Goal: Task Accomplishment & Management: Complete application form

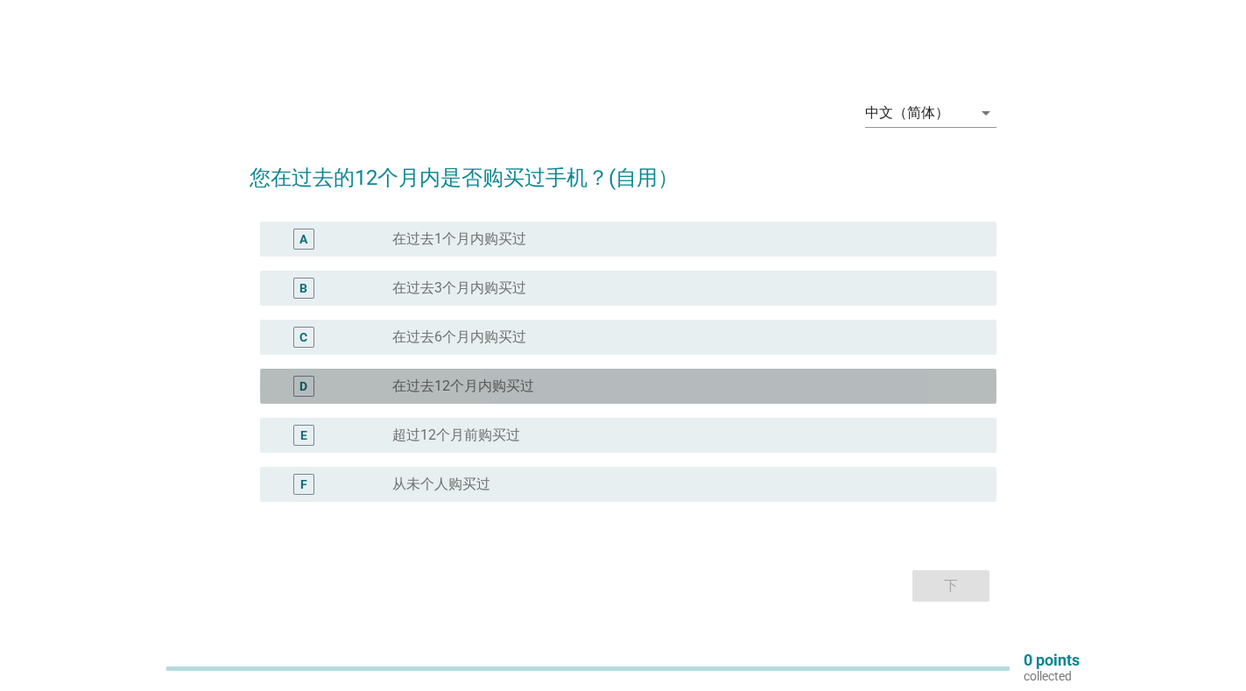
click at [302, 387] on div "D" at bounding box center [303, 385] width 8 height 18
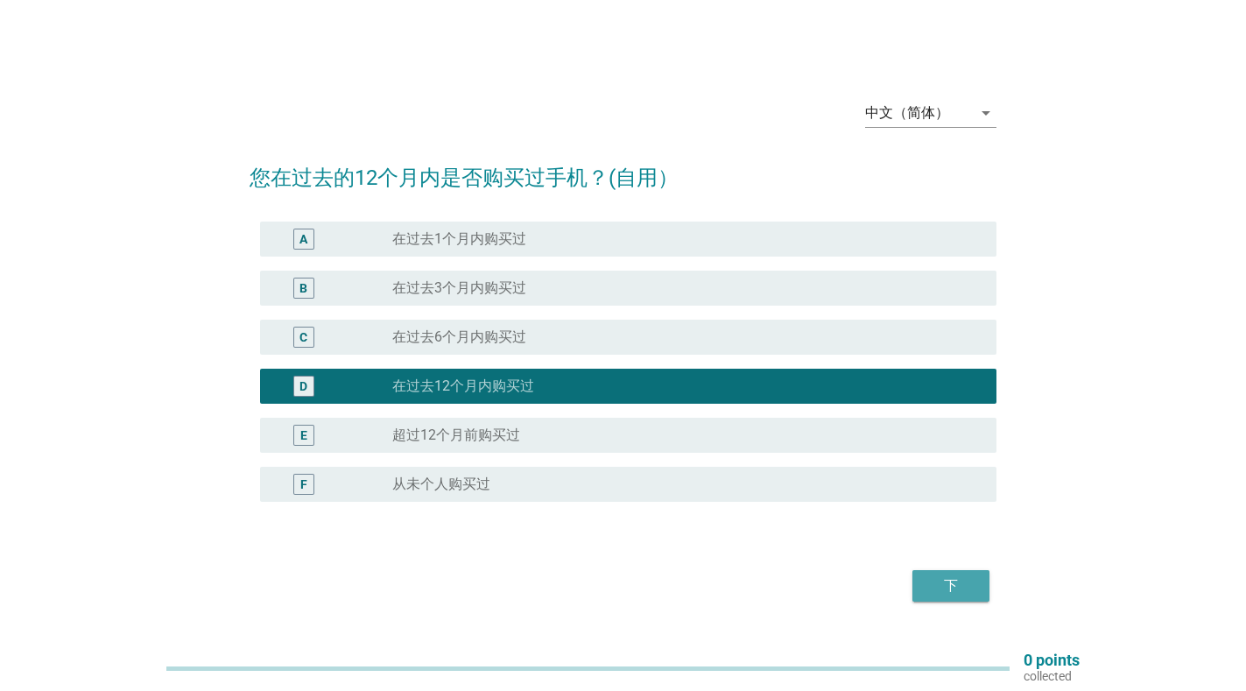
click at [955, 581] on div "下" at bounding box center [950, 585] width 49 height 21
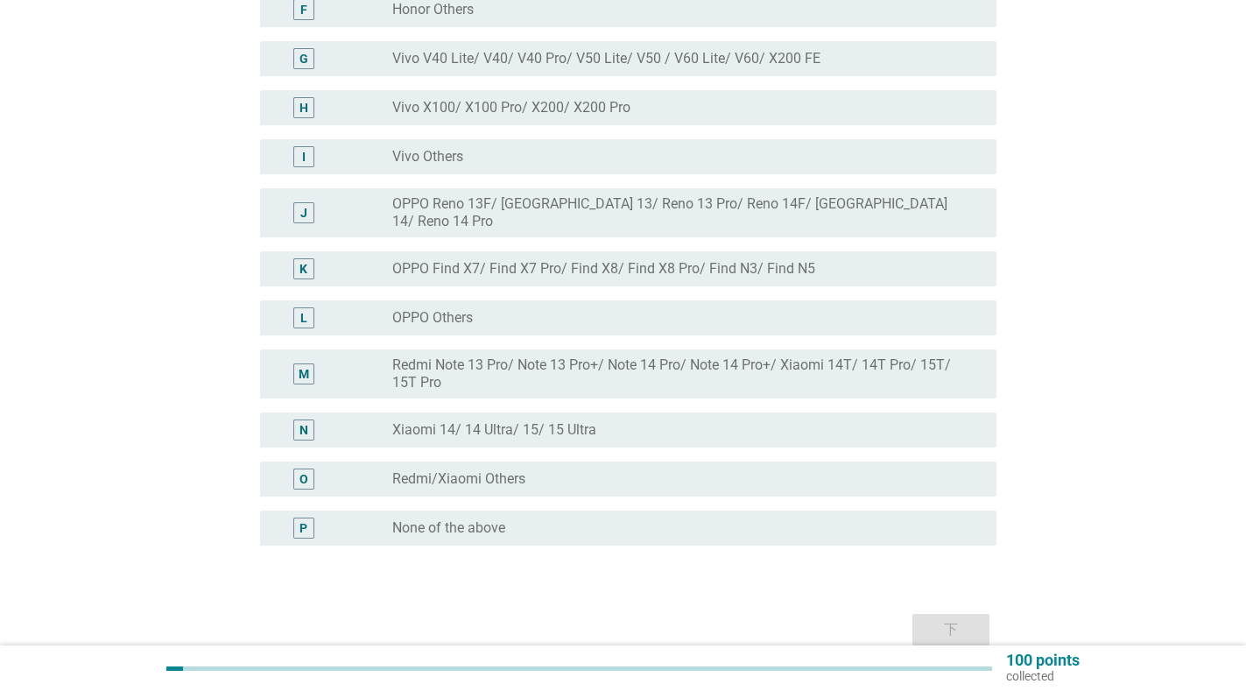
scroll to position [469, 0]
click at [454, 518] on label "None of the above" at bounding box center [448, 527] width 113 height 18
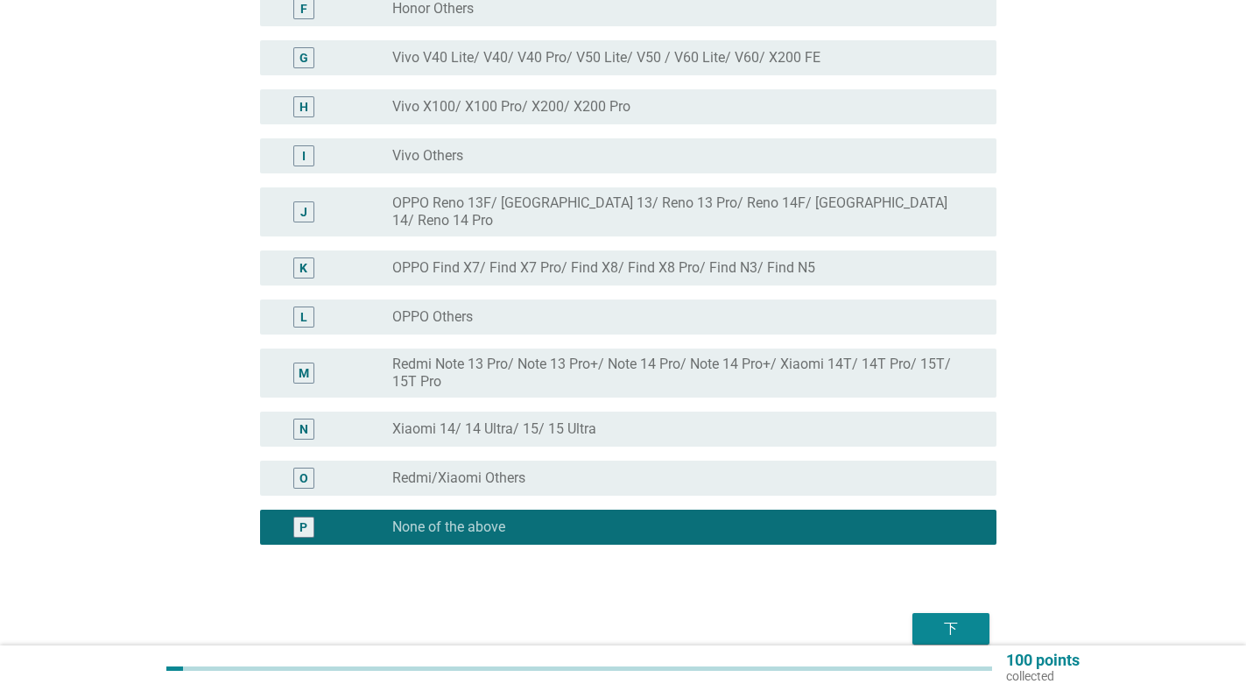
click at [943, 618] on div "下" at bounding box center [950, 628] width 49 height 21
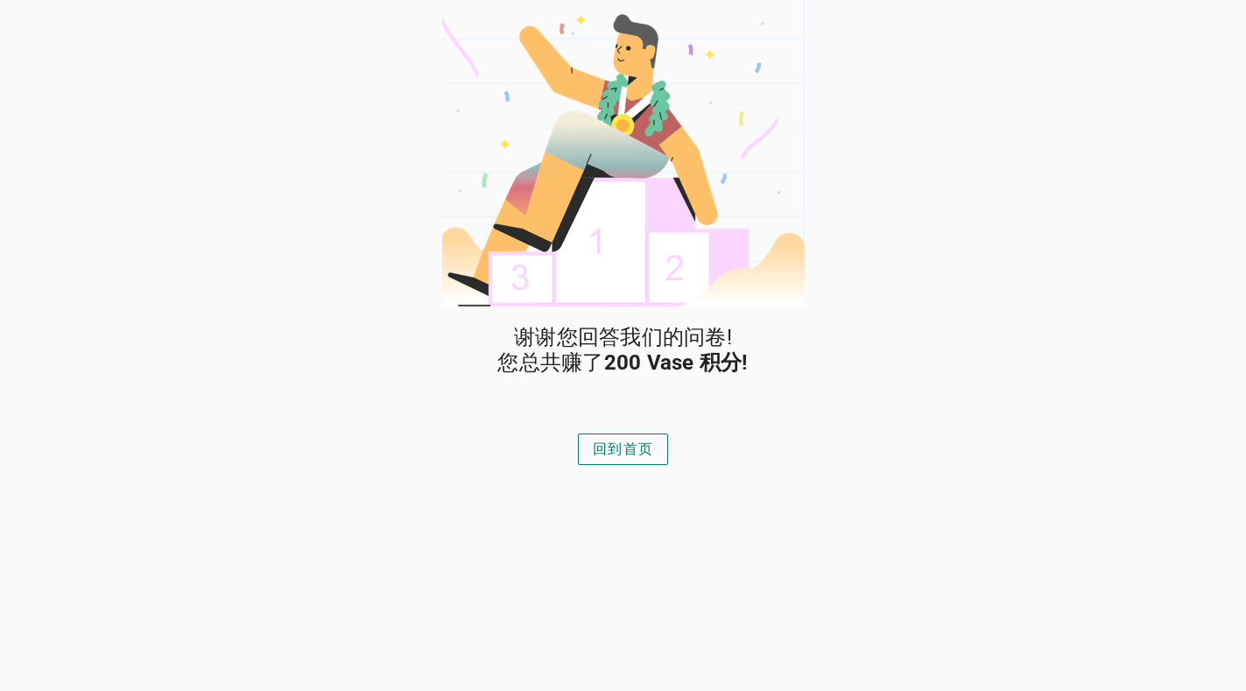
click at [637, 447] on div "回到首页" at bounding box center [623, 449] width 60 height 21
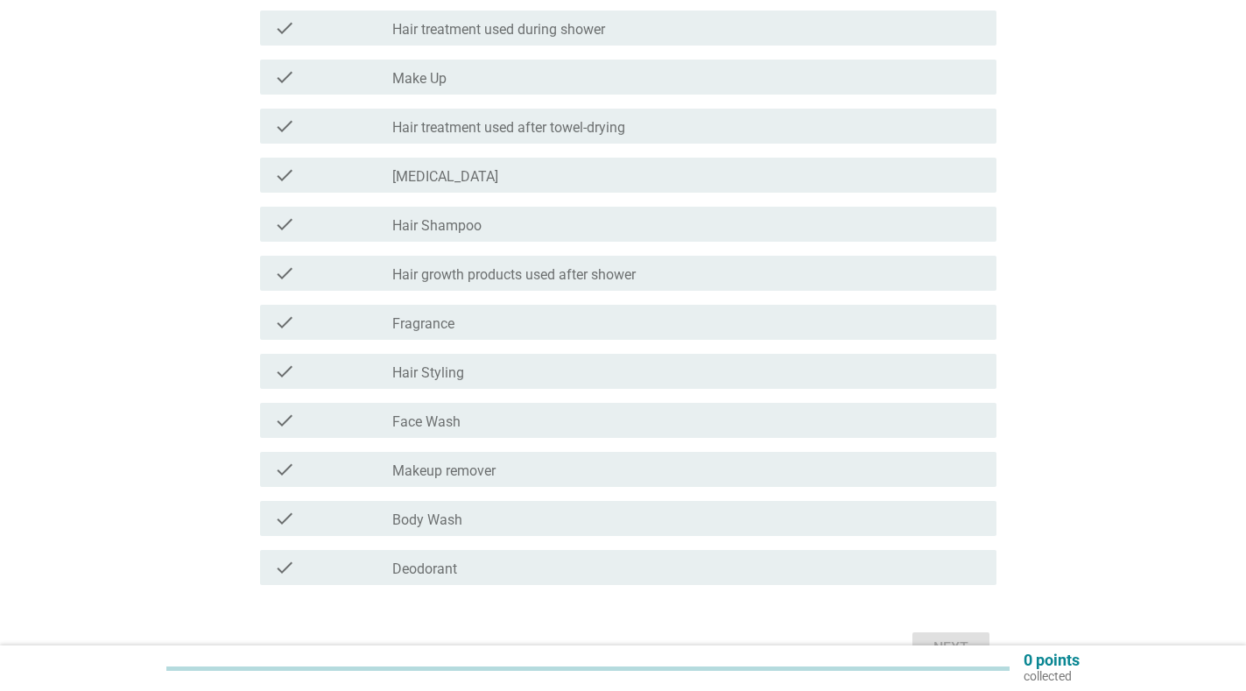
scroll to position [201, 0]
click at [427, 517] on label "Body Wash" at bounding box center [427, 521] width 70 height 18
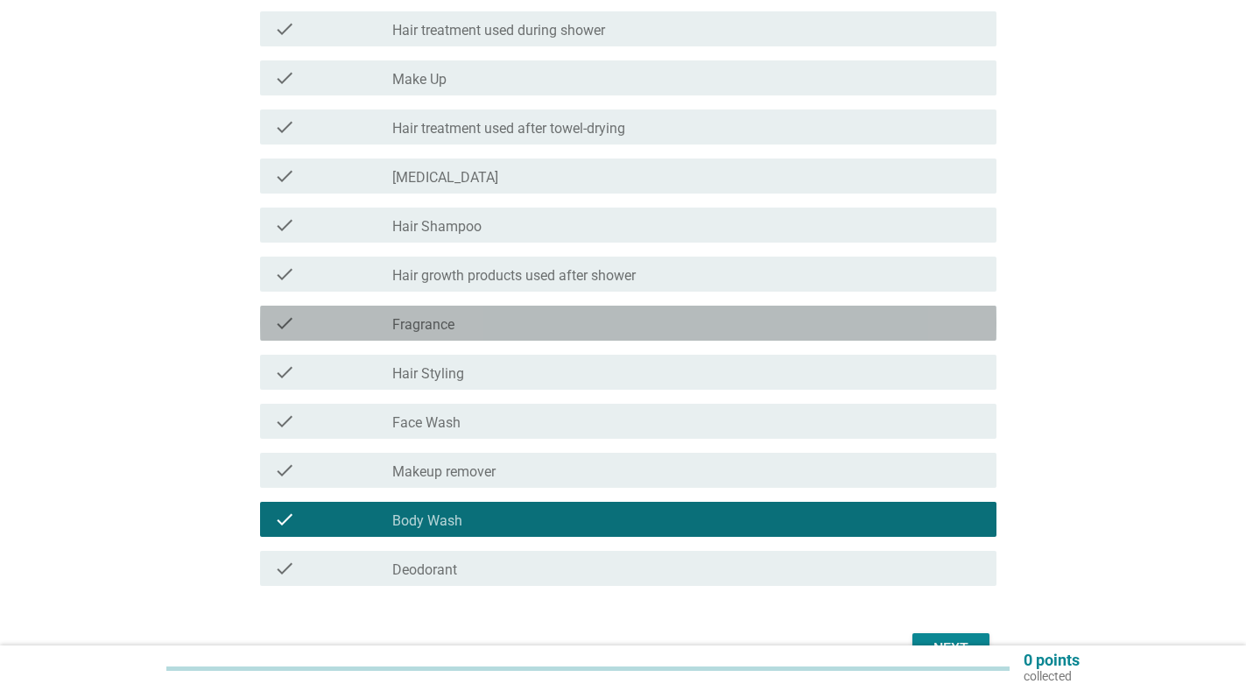
click at [436, 323] on label "Fragrance" at bounding box center [423, 325] width 62 height 18
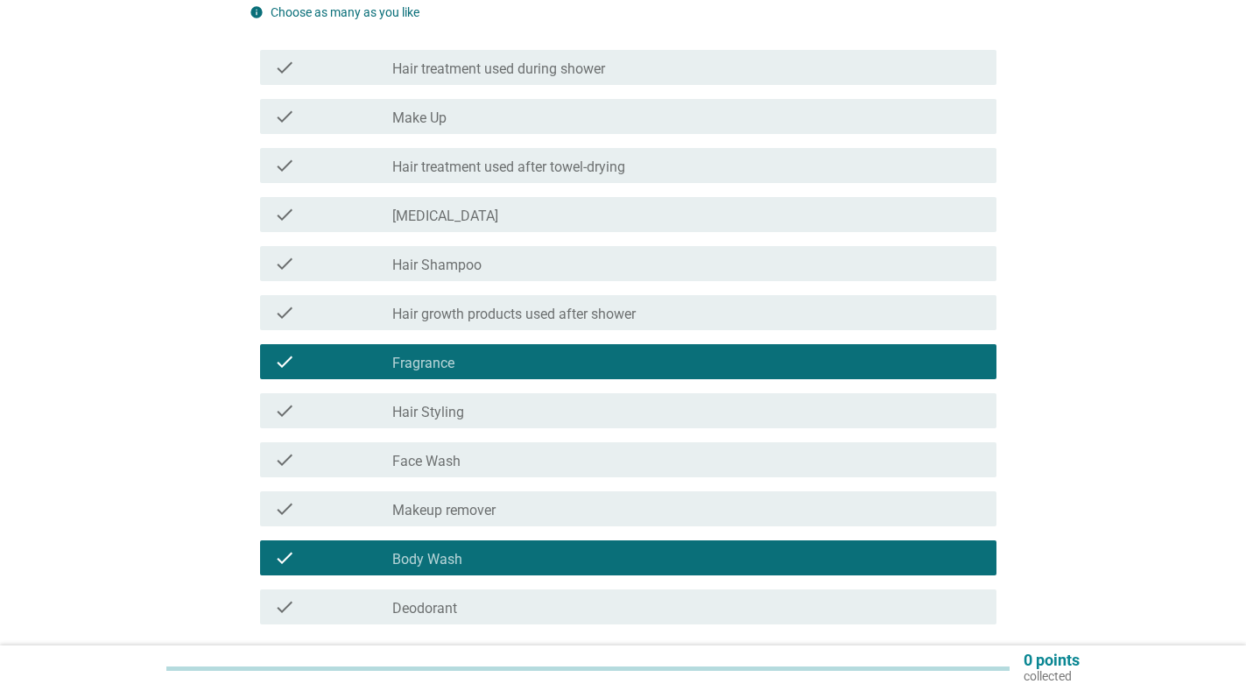
scroll to position [166, 0]
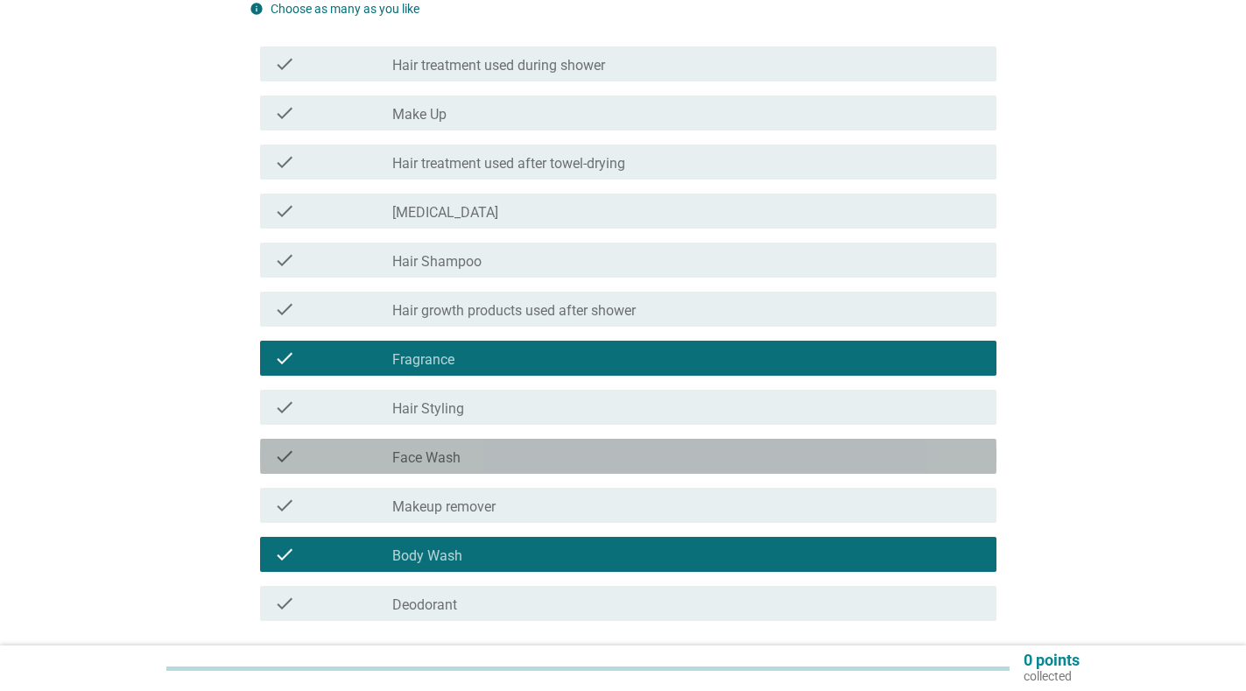
click at [406, 456] on label "Face Wash" at bounding box center [426, 458] width 68 height 18
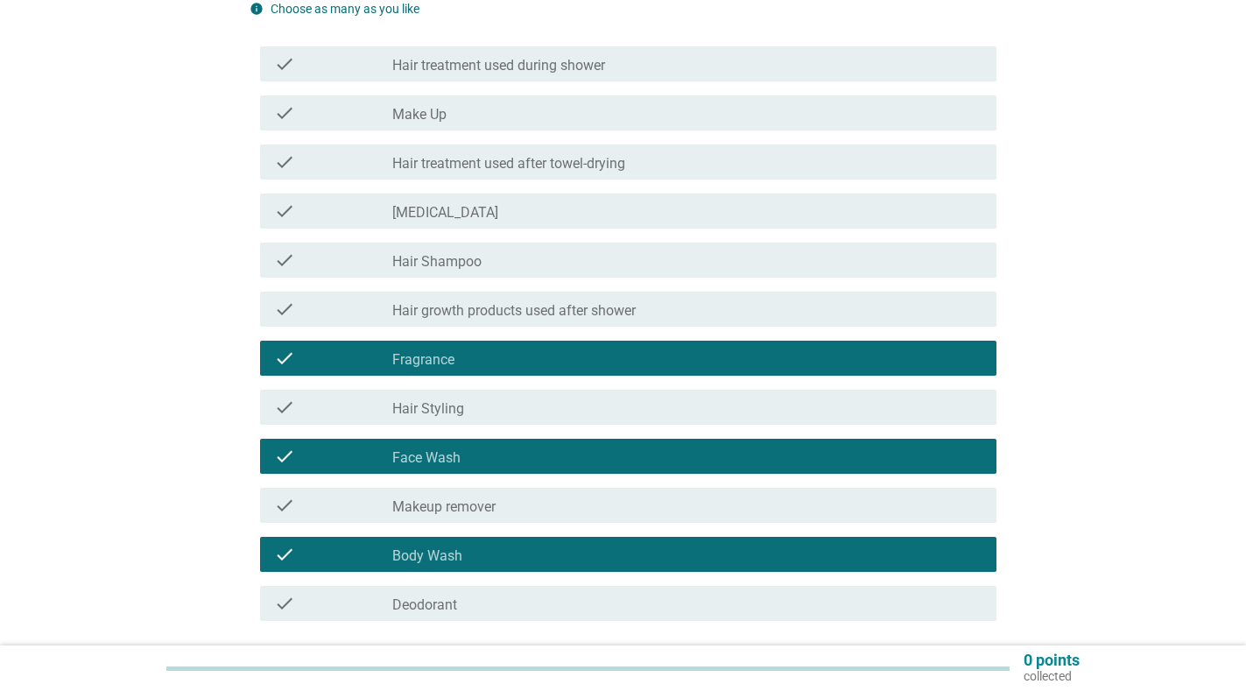
click at [414, 451] on label "Face Wash" at bounding box center [426, 458] width 68 height 18
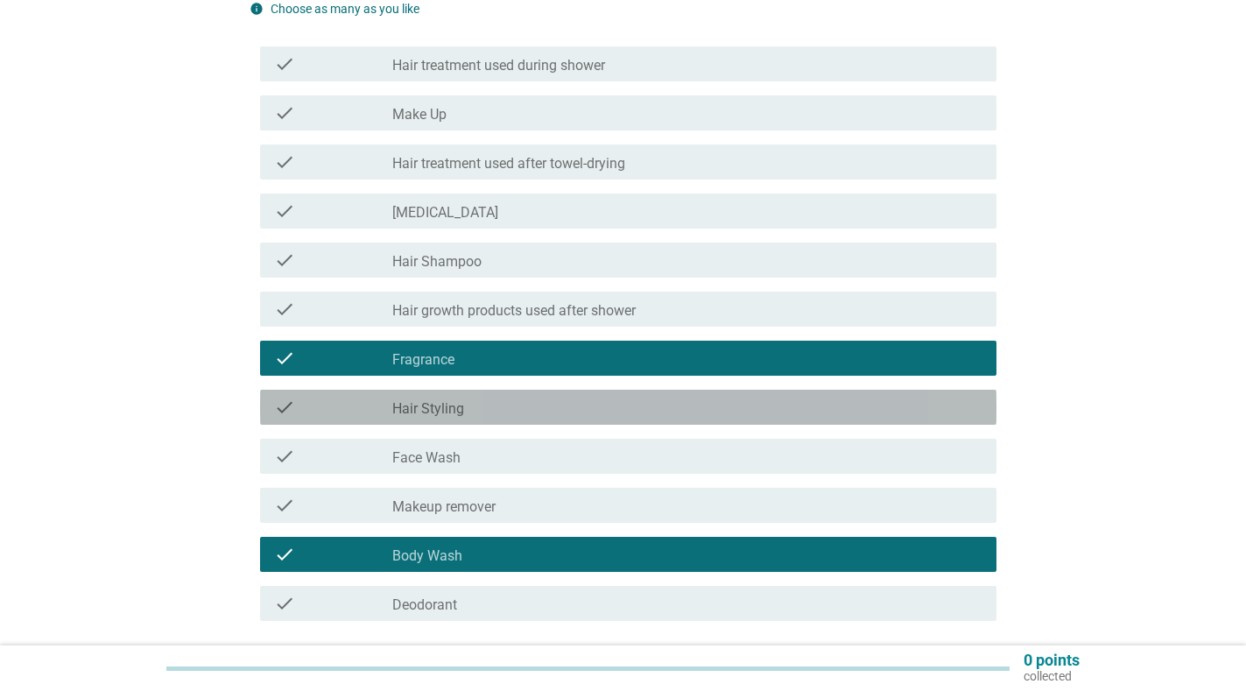
click at [427, 405] on label "Hair Styling" at bounding box center [428, 409] width 72 height 18
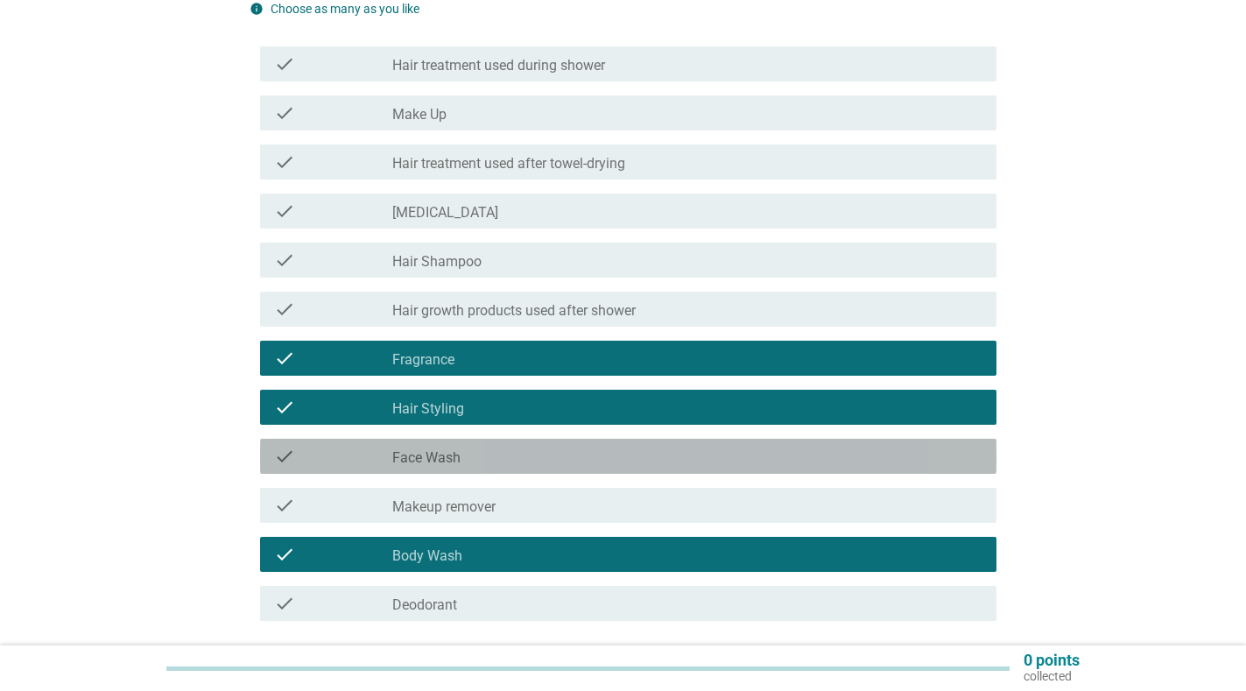
click at [461, 460] on div "check_box_outline_blank Face Wash" at bounding box center [687, 456] width 590 height 21
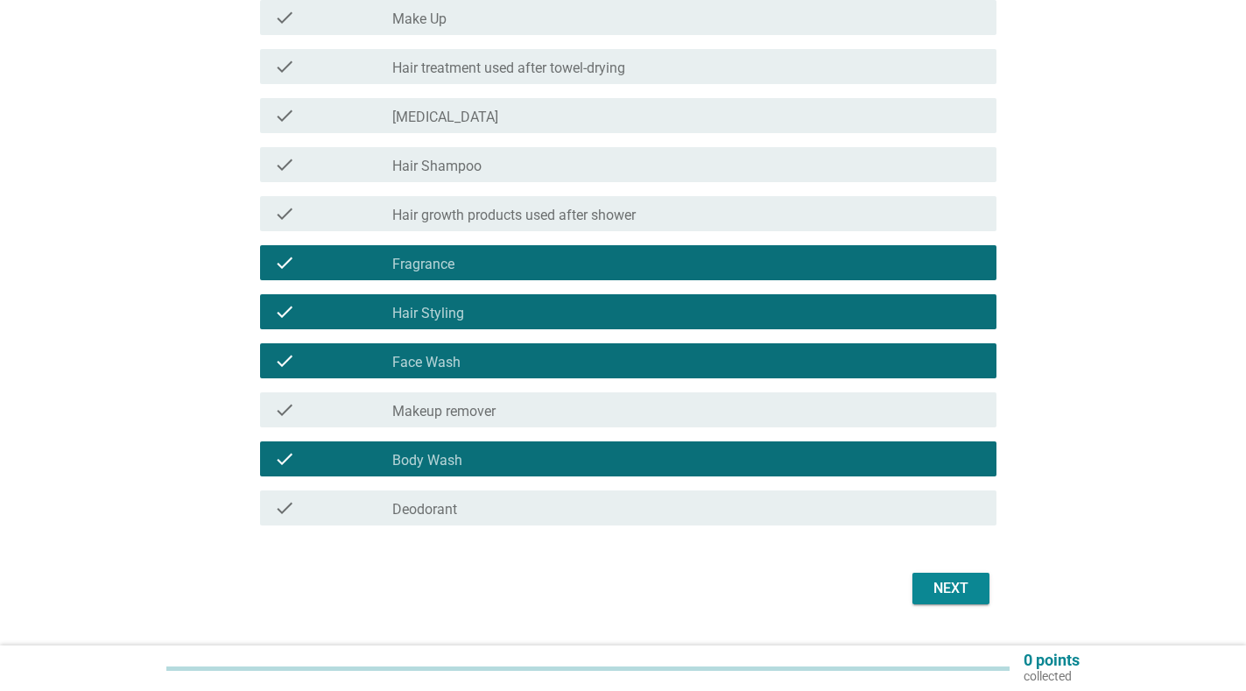
scroll to position [281, 0]
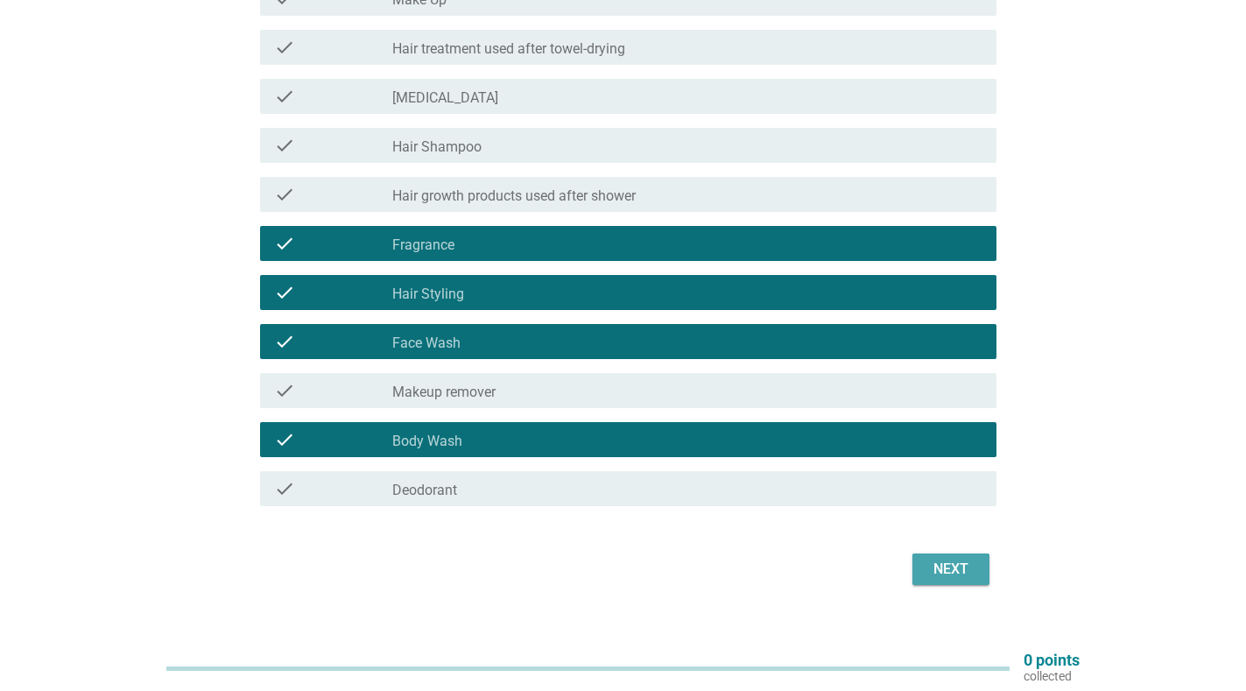
click at [939, 576] on div "Next" at bounding box center [950, 569] width 49 height 21
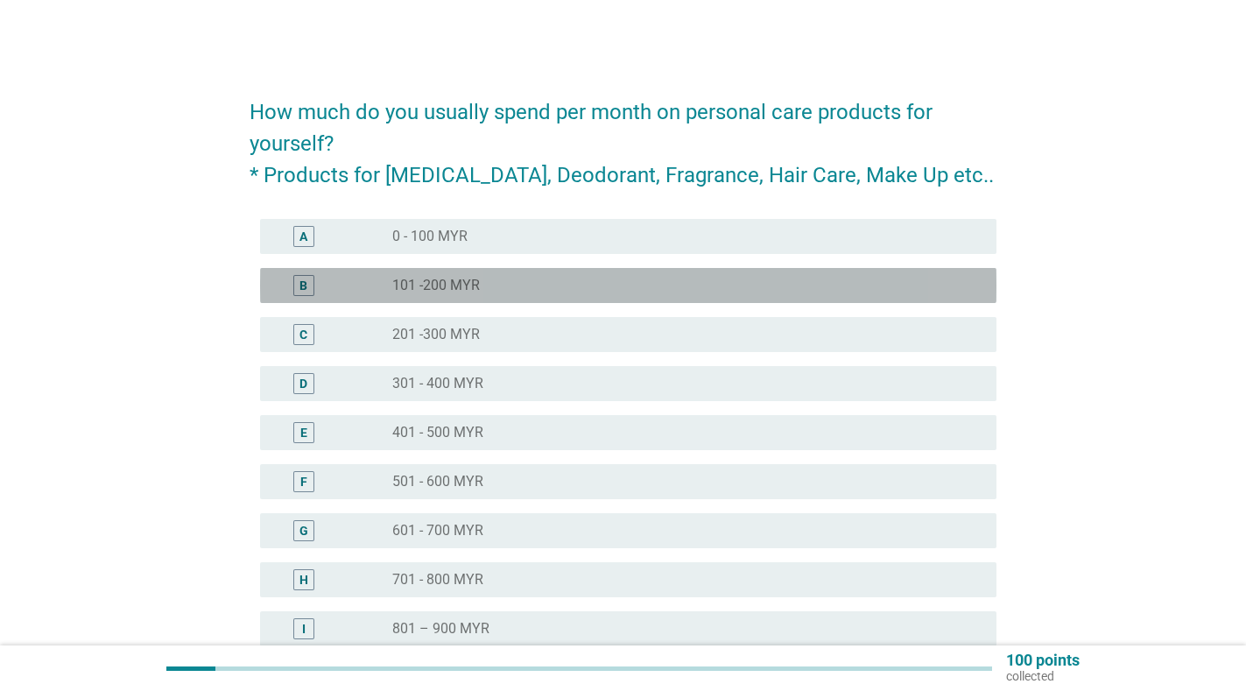
click at [431, 287] on label "101 -200 MYR" at bounding box center [436, 286] width 88 height 18
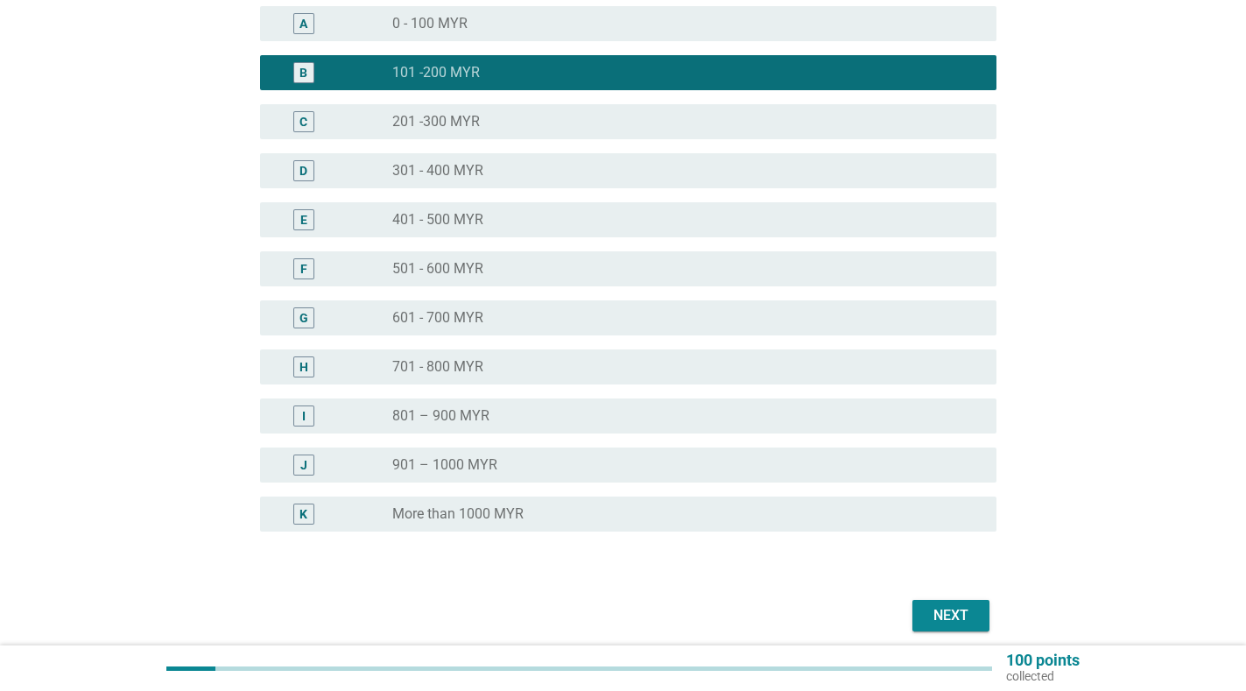
scroll to position [232, 0]
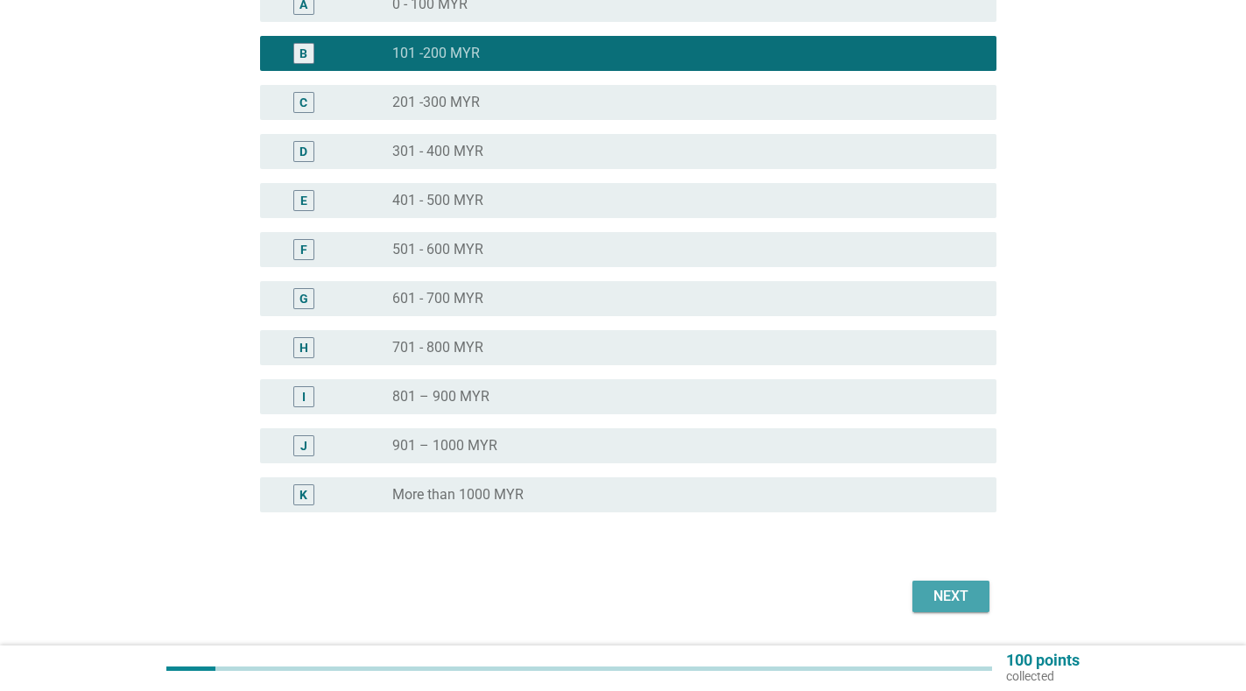
click at [946, 594] on div "Next" at bounding box center [950, 596] width 49 height 21
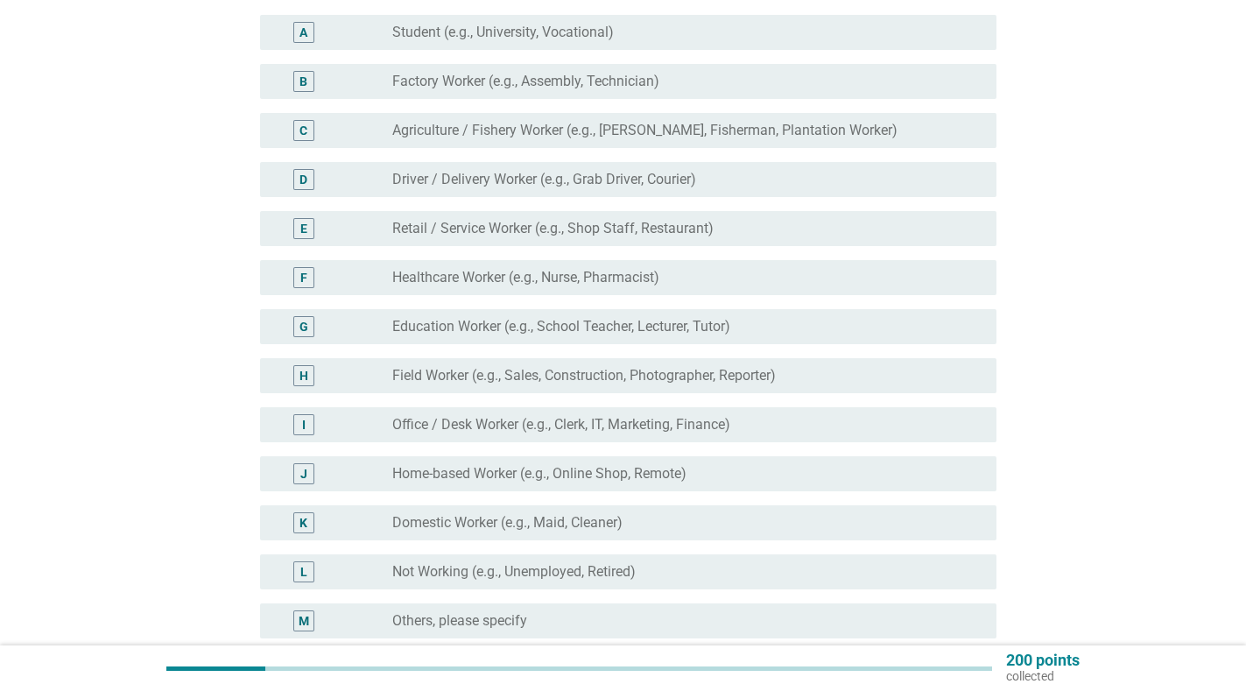
scroll to position [143, 0]
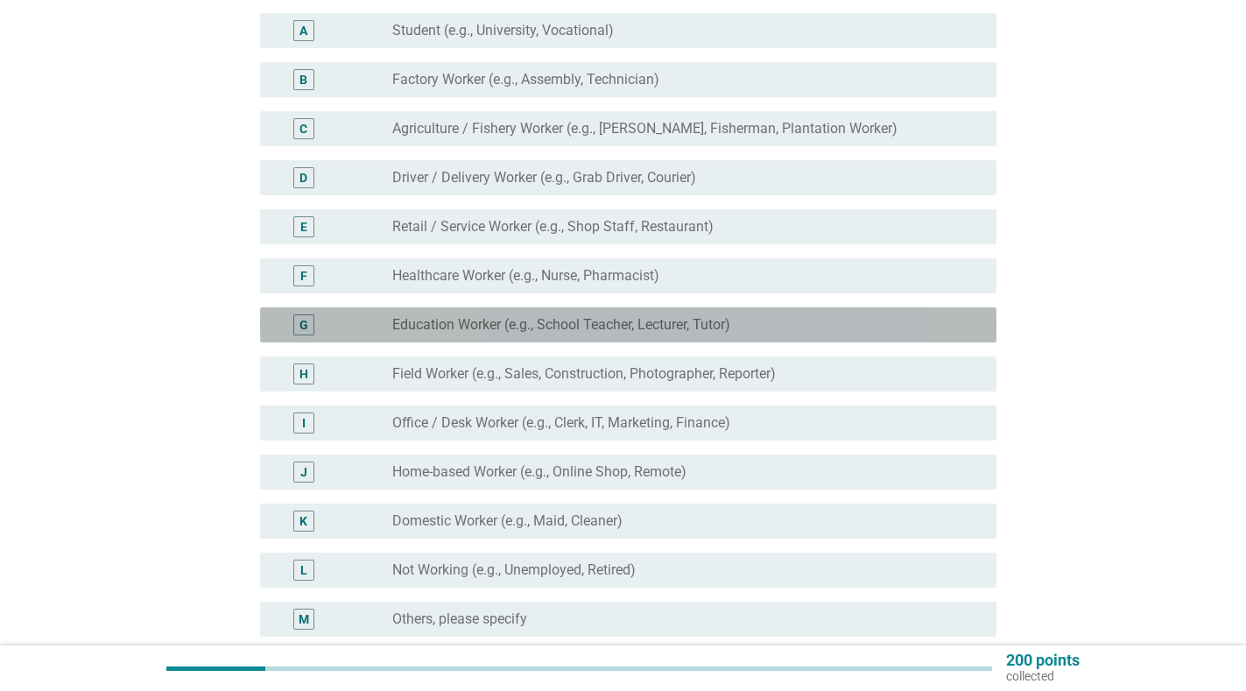
click at [499, 319] on label "Education Worker (e.g., School Teacher, Lecturer, Tutor)" at bounding box center [561, 325] width 338 height 18
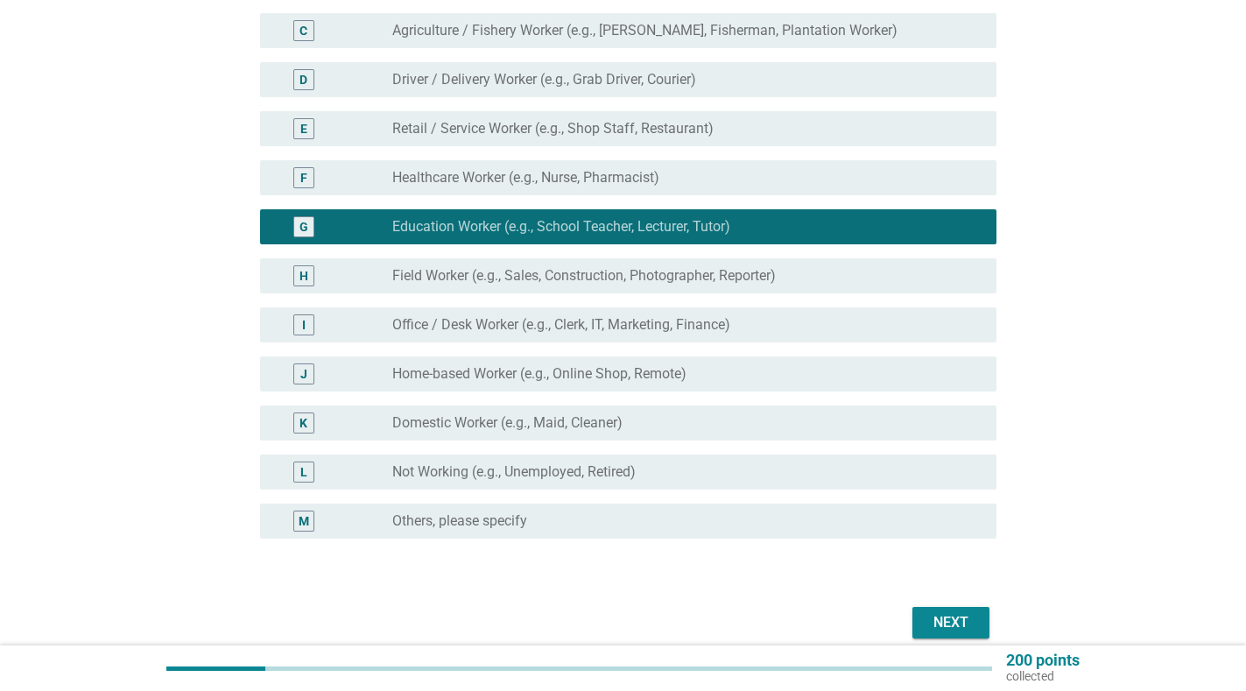
scroll to position [318, 0]
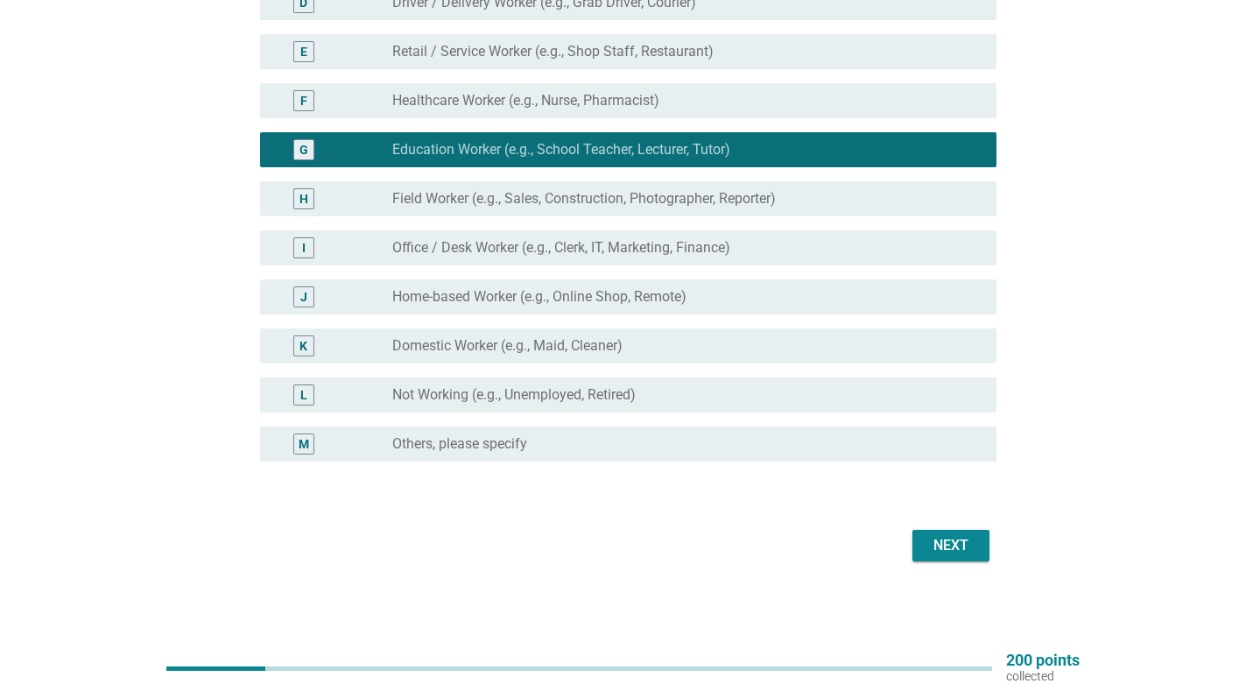
click at [967, 545] on div "Next" at bounding box center [950, 545] width 49 height 21
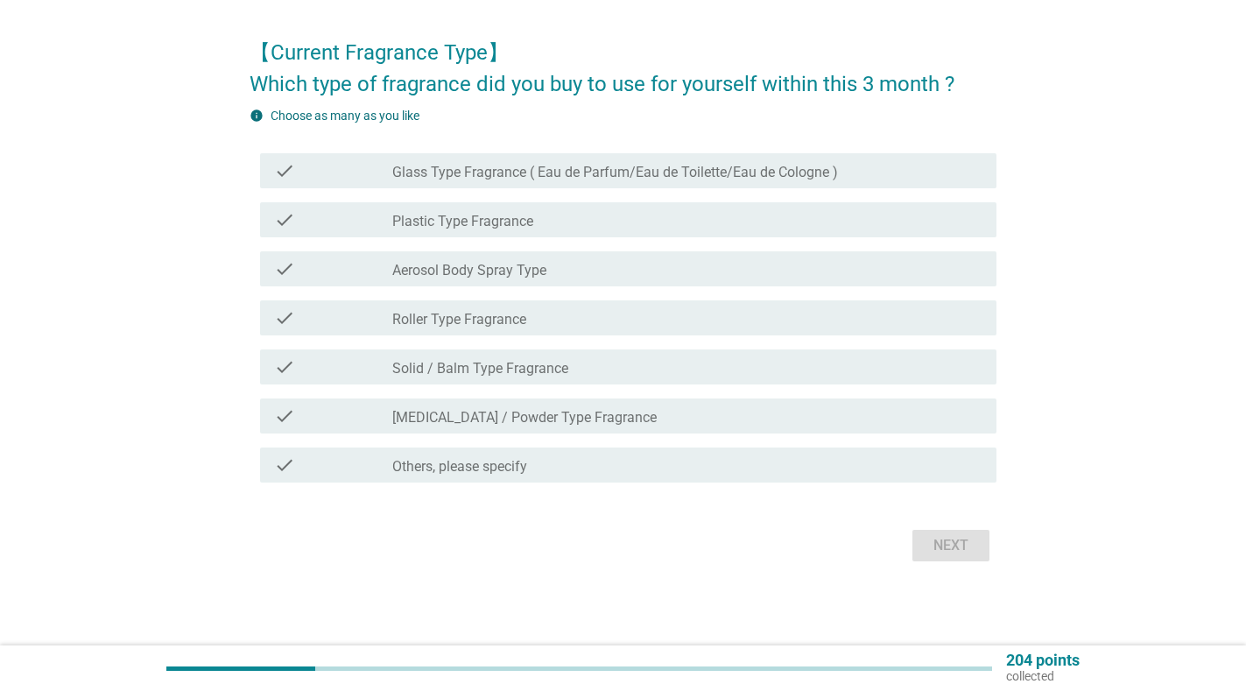
scroll to position [0, 0]
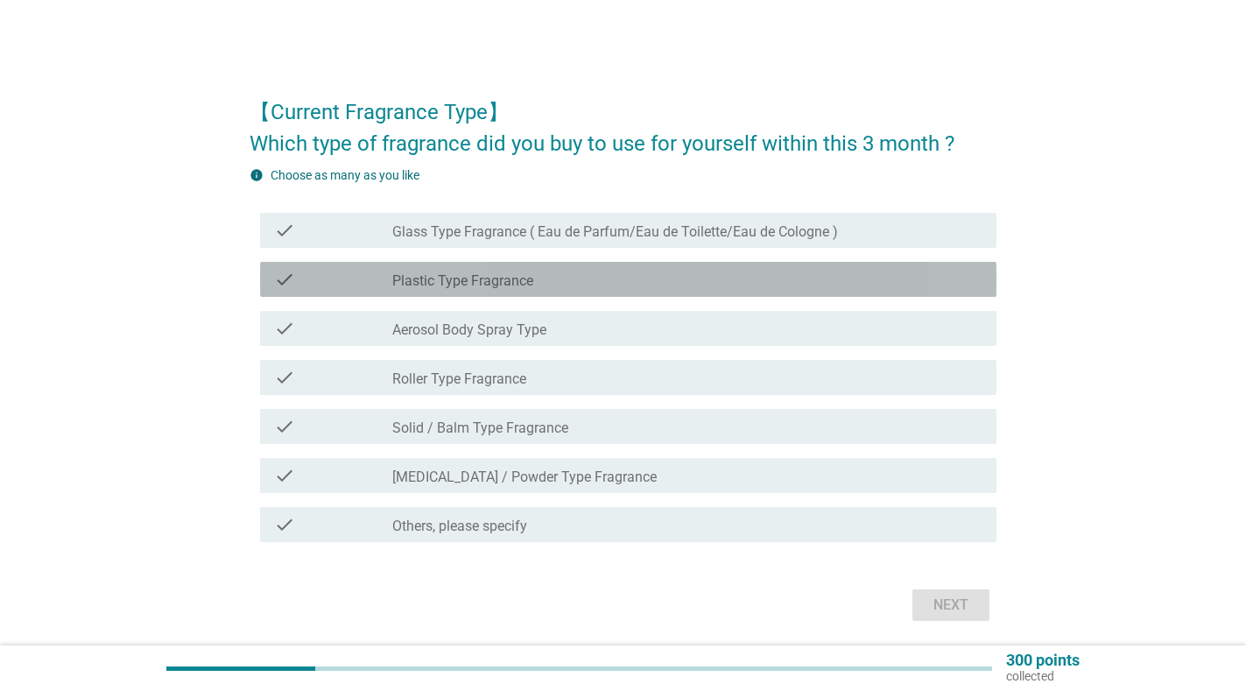
click at [532, 277] on label "Plastic Type Fragrance" at bounding box center [462, 281] width 141 height 18
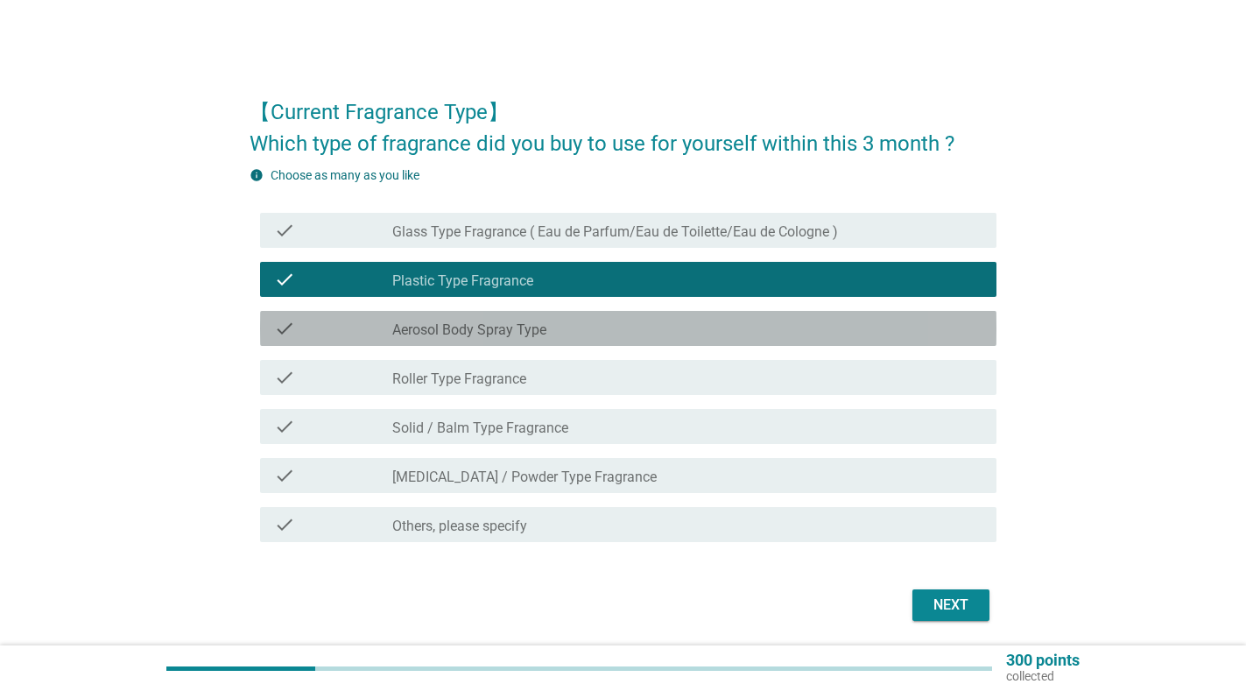
click at [509, 340] on div "check check_box_outline_blank Aerosol Body Spray Type" at bounding box center [628, 328] width 736 height 35
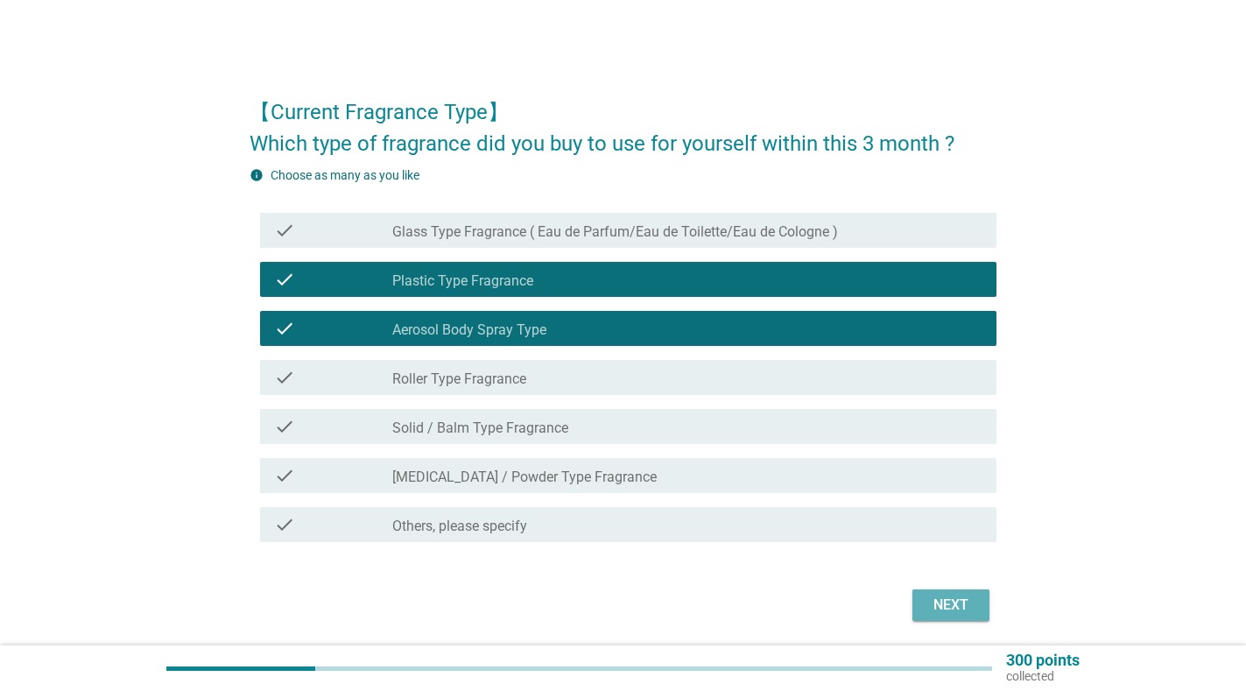
click at [954, 605] on div "Next" at bounding box center [950, 605] width 49 height 21
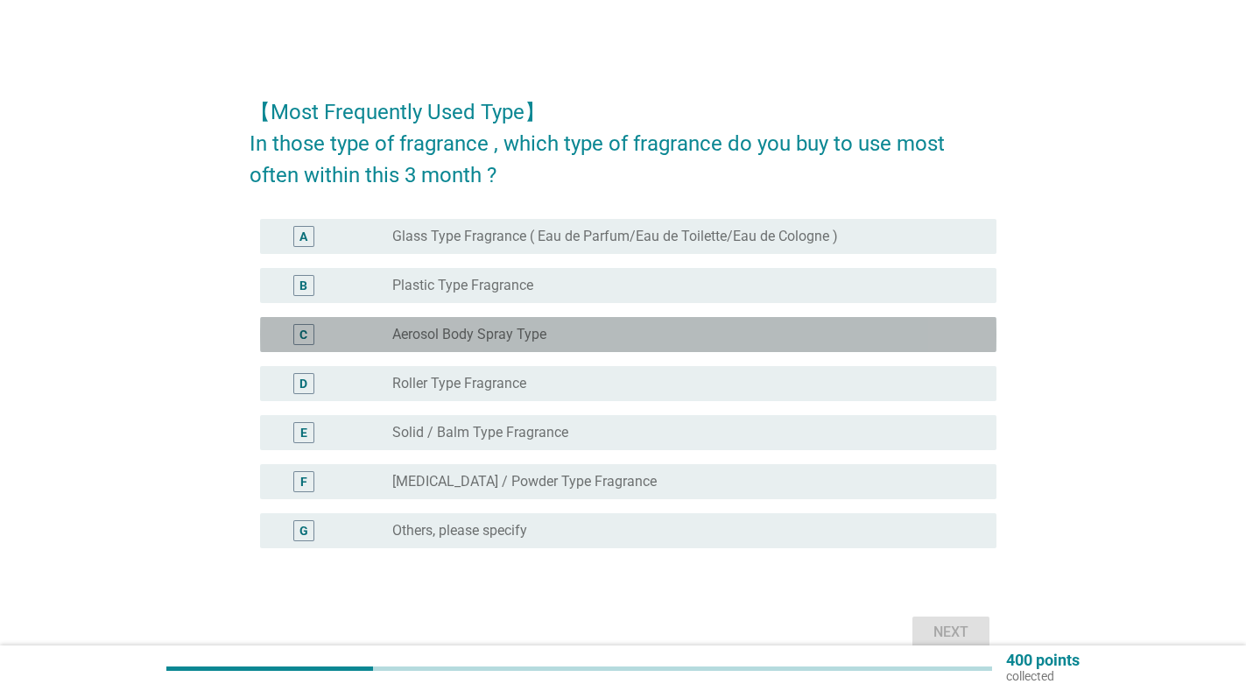
click at [518, 334] on label "Aerosol Body Spray Type" at bounding box center [469, 335] width 154 height 18
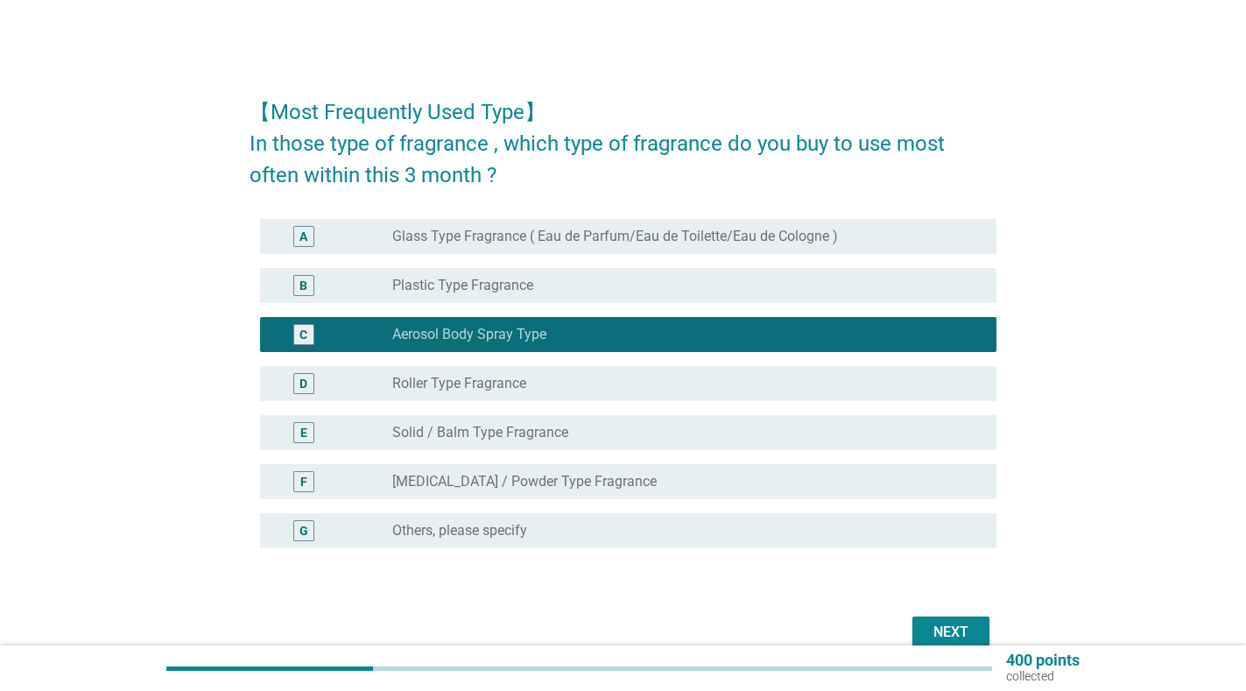
click at [490, 266] on div "B radio_button_unchecked Plastic Type Fragrance" at bounding box center [623, 285] width 747 height 49
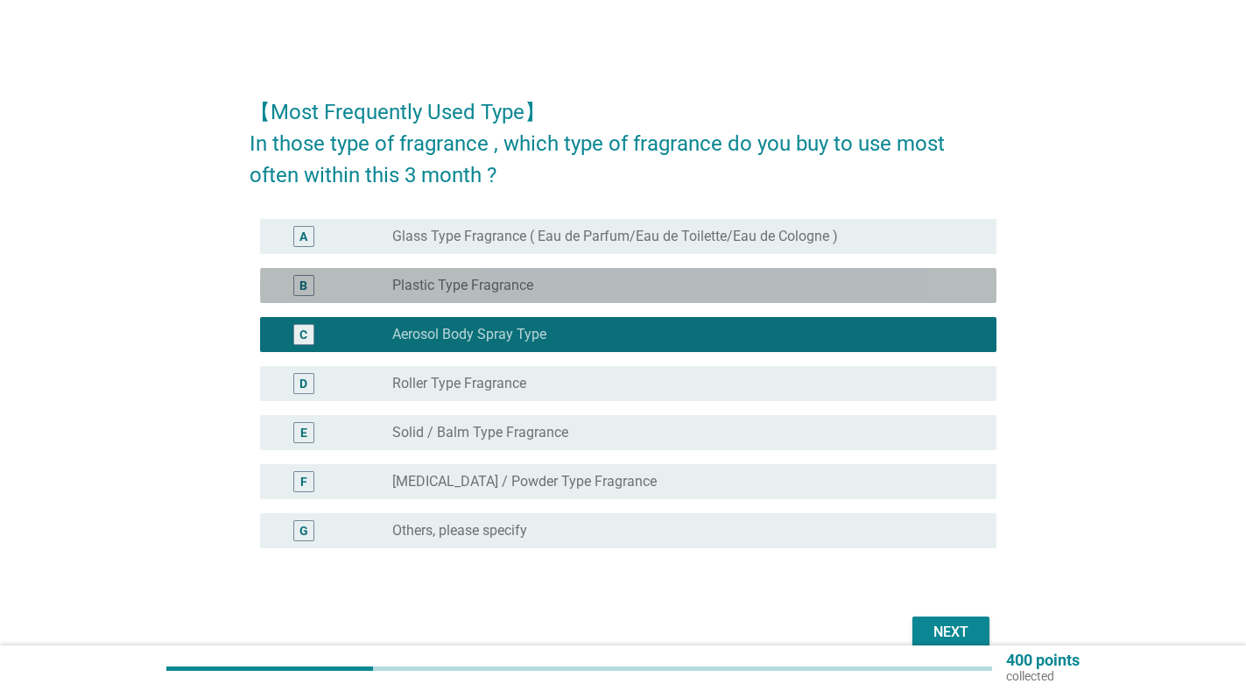
click at [491, 286] on label "Plastic Type Fragrance" at bounding box center [462, 286] width 141 height 18
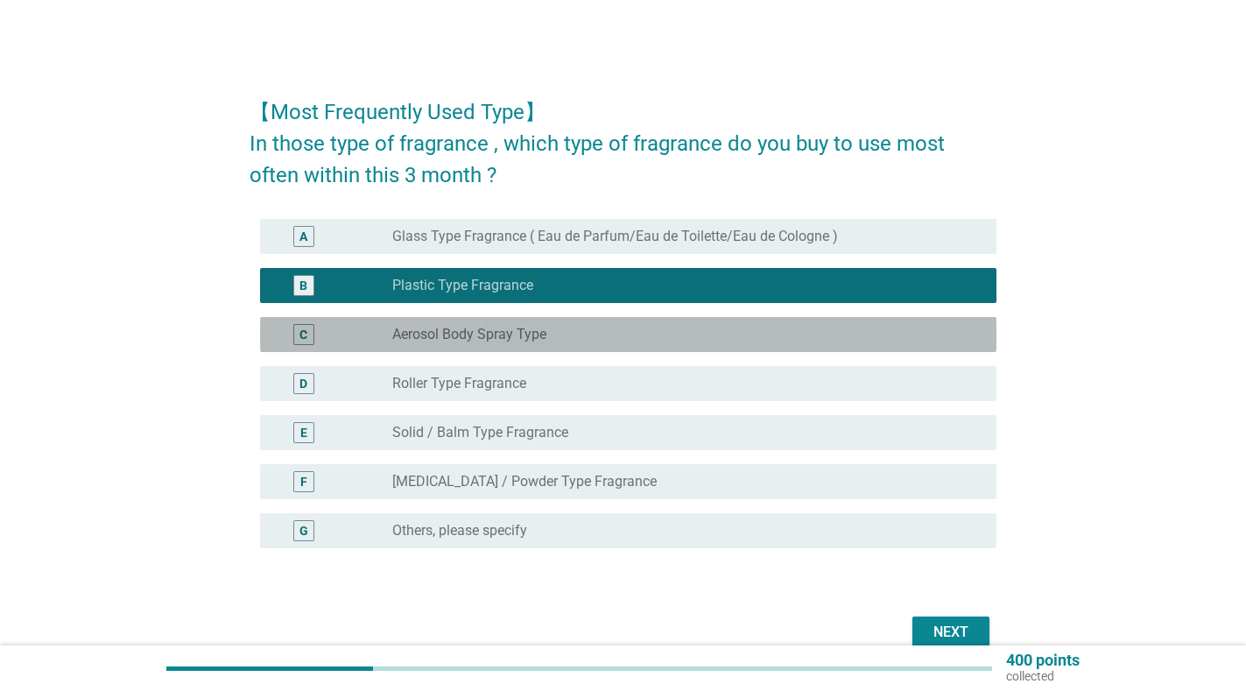
click at [479, 328] on label "Aerosol Body Spray Type" at bounding box center [469, 335] width 154 height 18
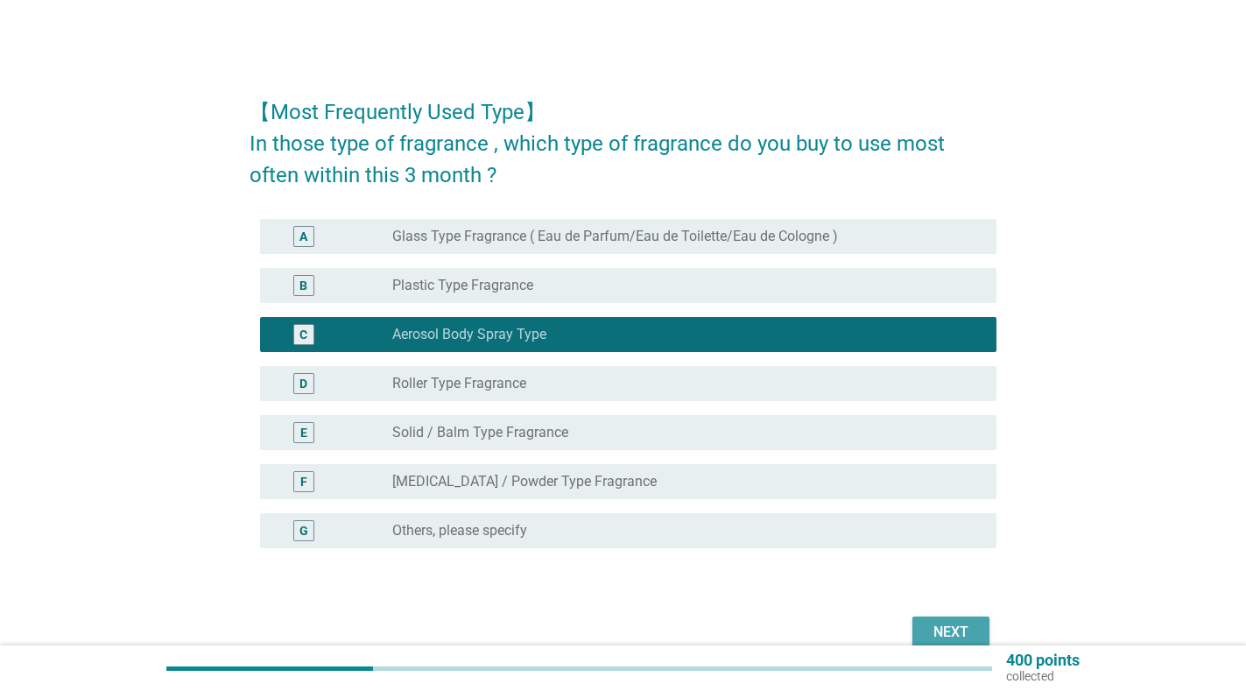
click at [948, 618] on button "Next" at bounding box center [950, 632] width 77 height 32
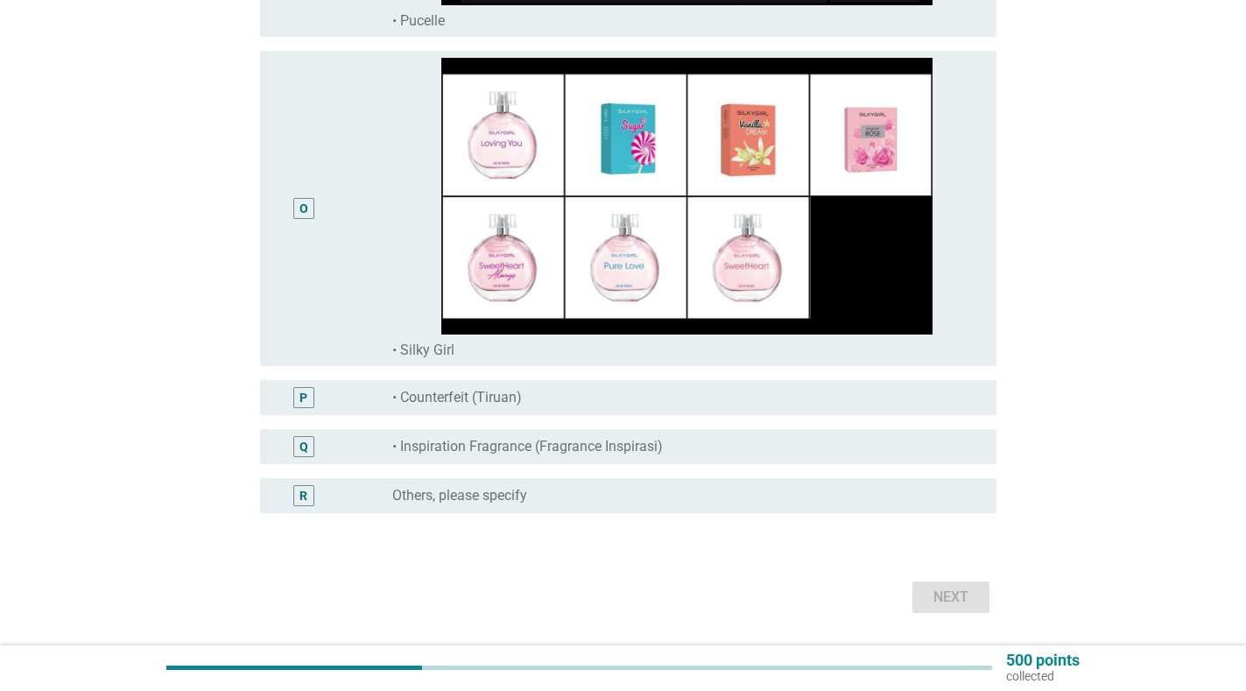
scroll to position [4713, 0]
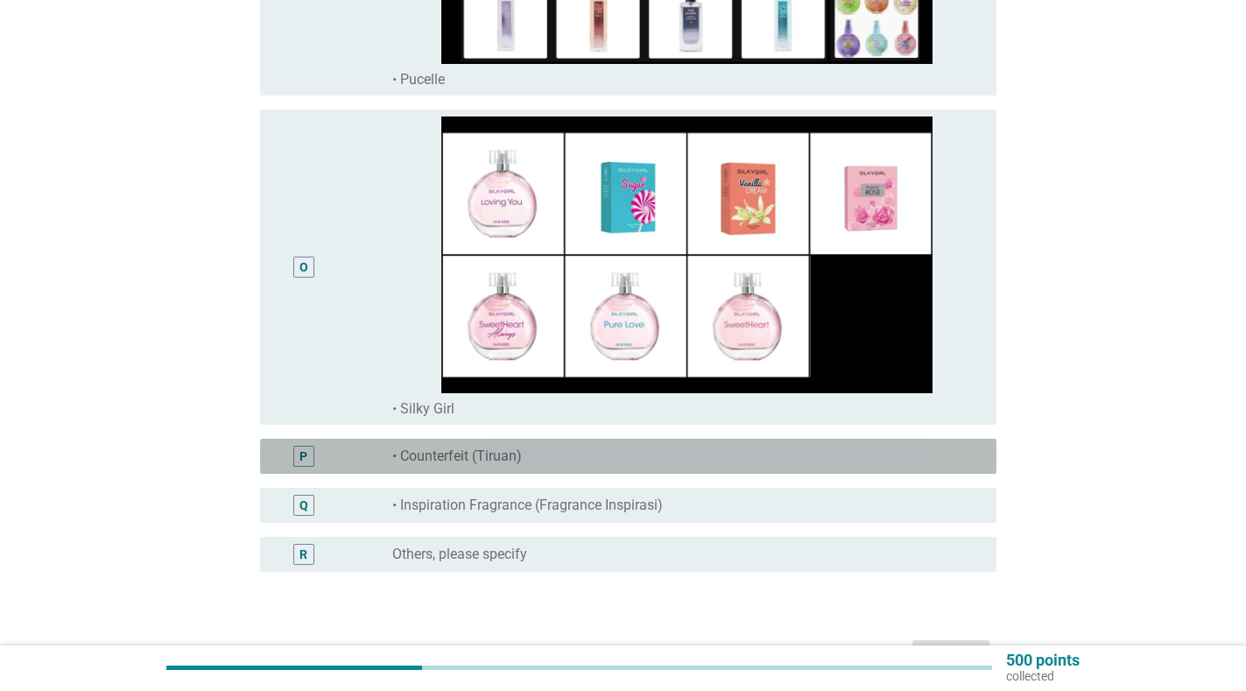
click at [483, 455] on label "• Counterfeit (Tiruan)" at bounding box center [457, 456] width 130 height 18
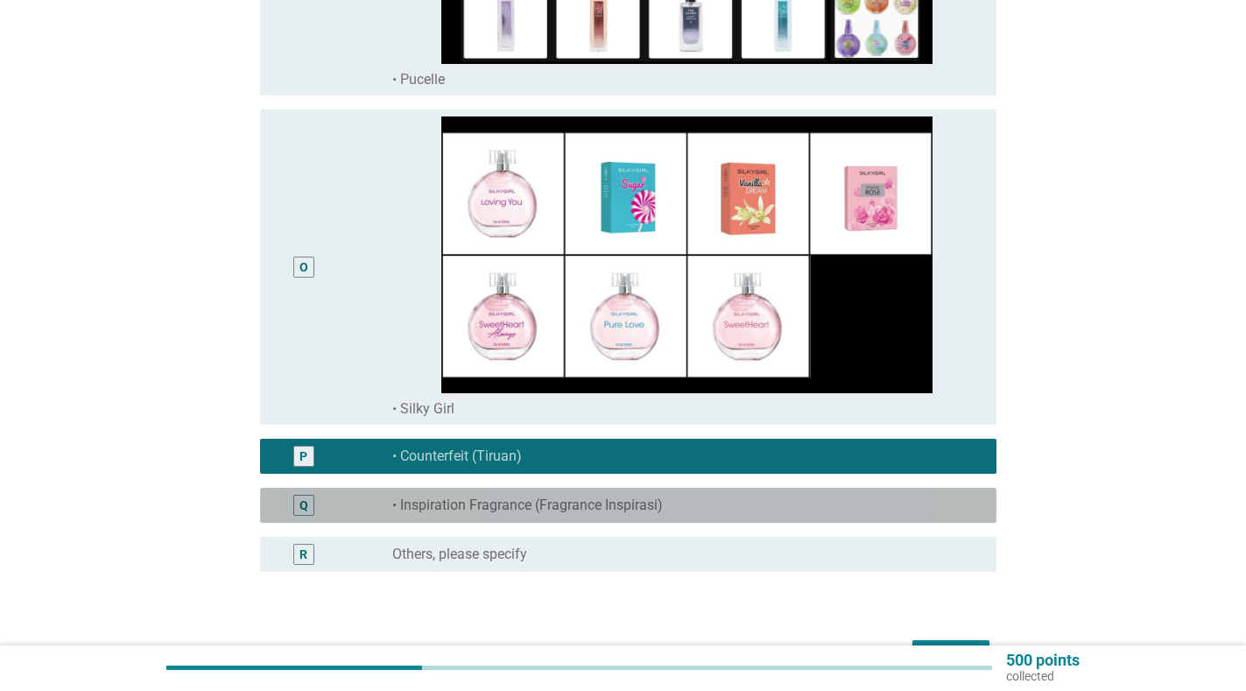
click at [508, 500] on label "• Inspiration Fragrance (Fragrance Inspirasi)" at bounding box center [527, 505] width 271 height 18
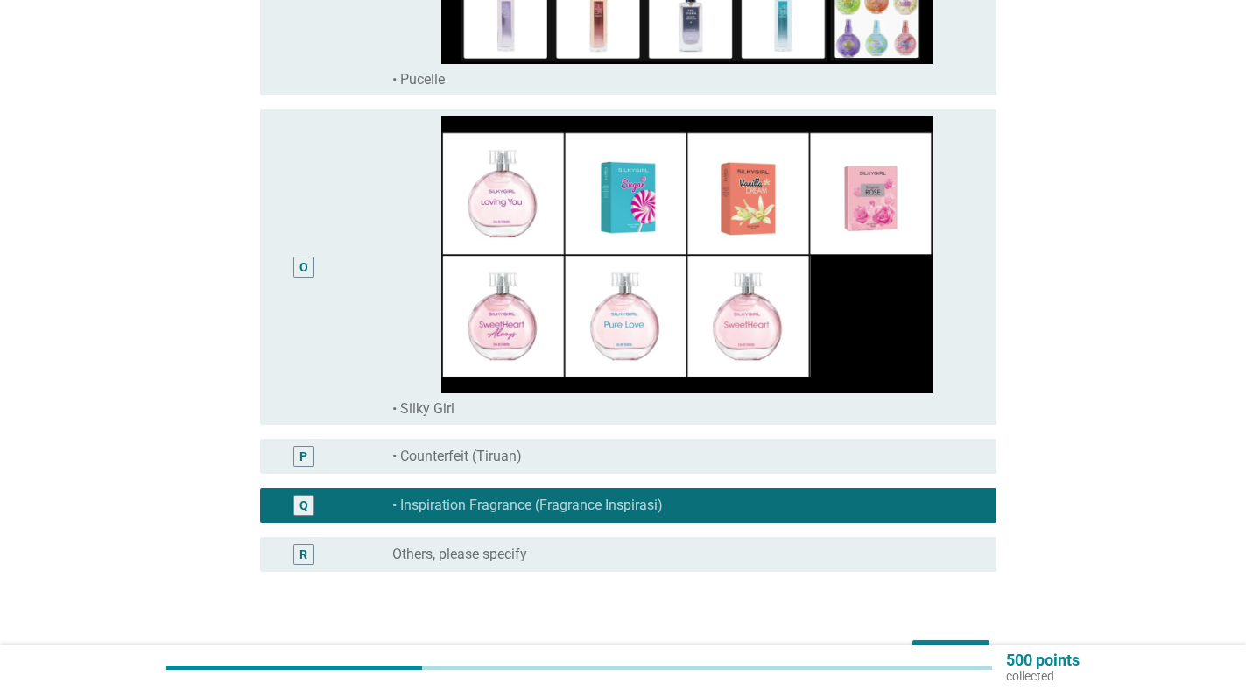
scroll to position [4823, 0]
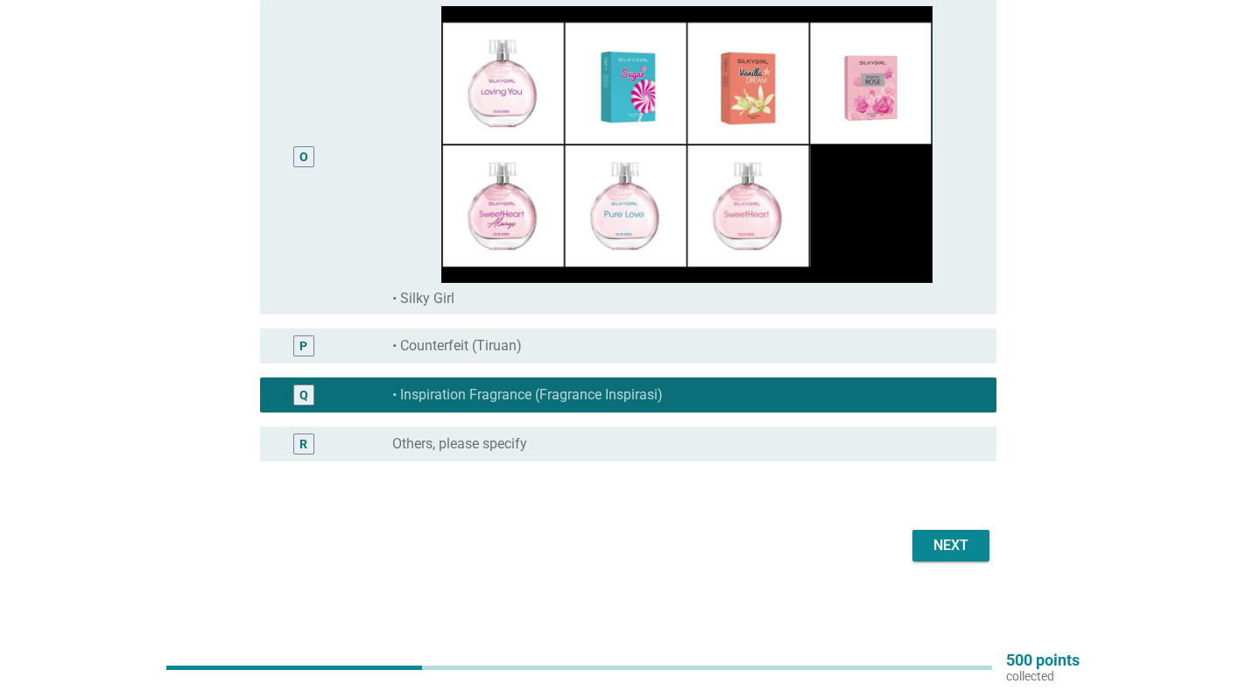
click at [957, 546] on div "Next" at bounding box center [950, 545] width 49 height 21
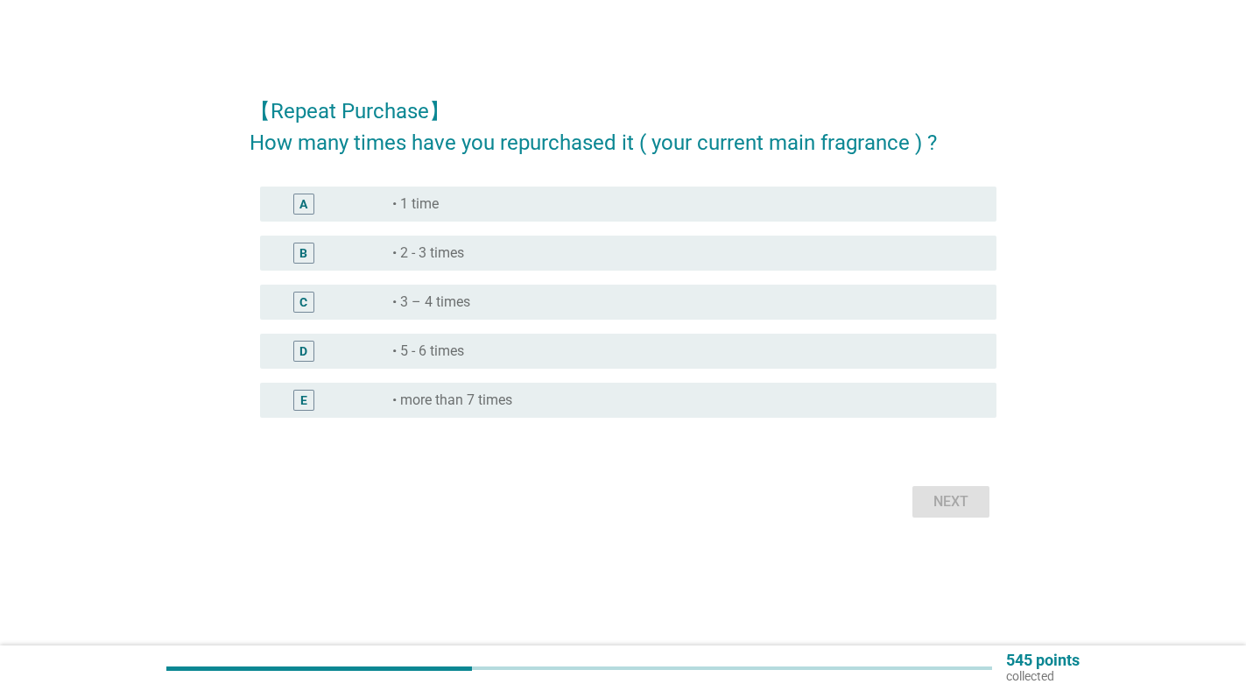
scroll to position [0, 0]
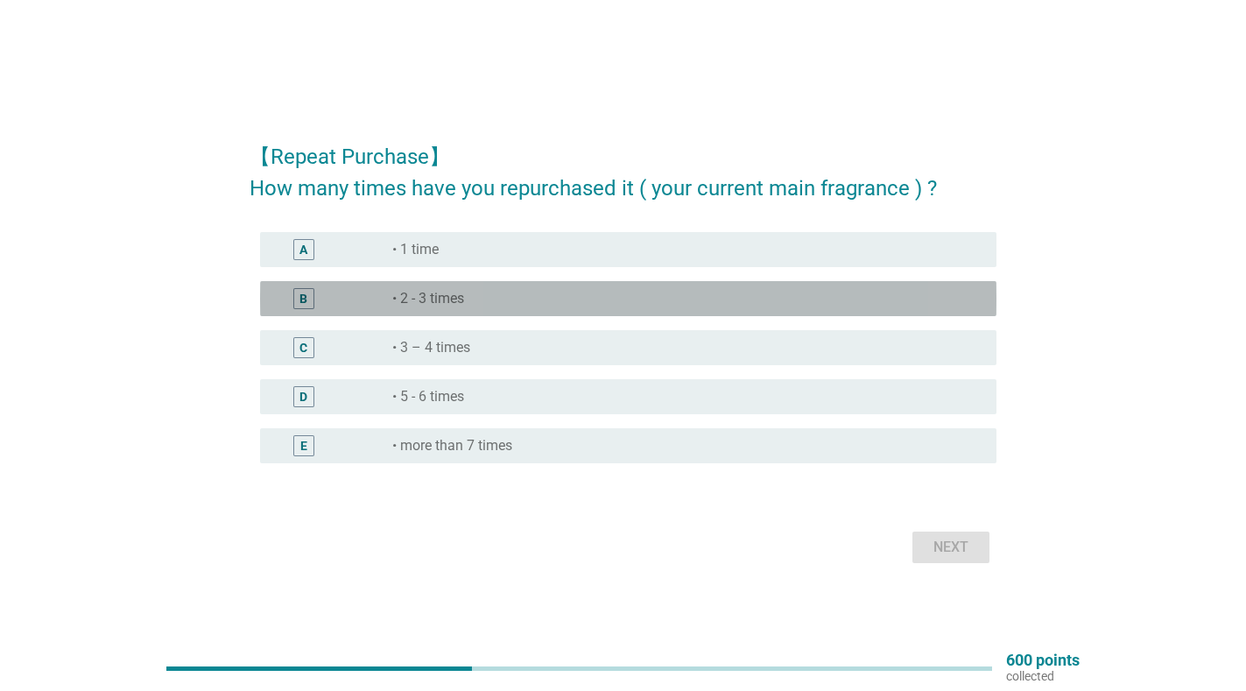
click at [468, 301] on div "radio_button_unchecked • 2 - 3 times" at bounding box center [680, 299] width 576 height 18
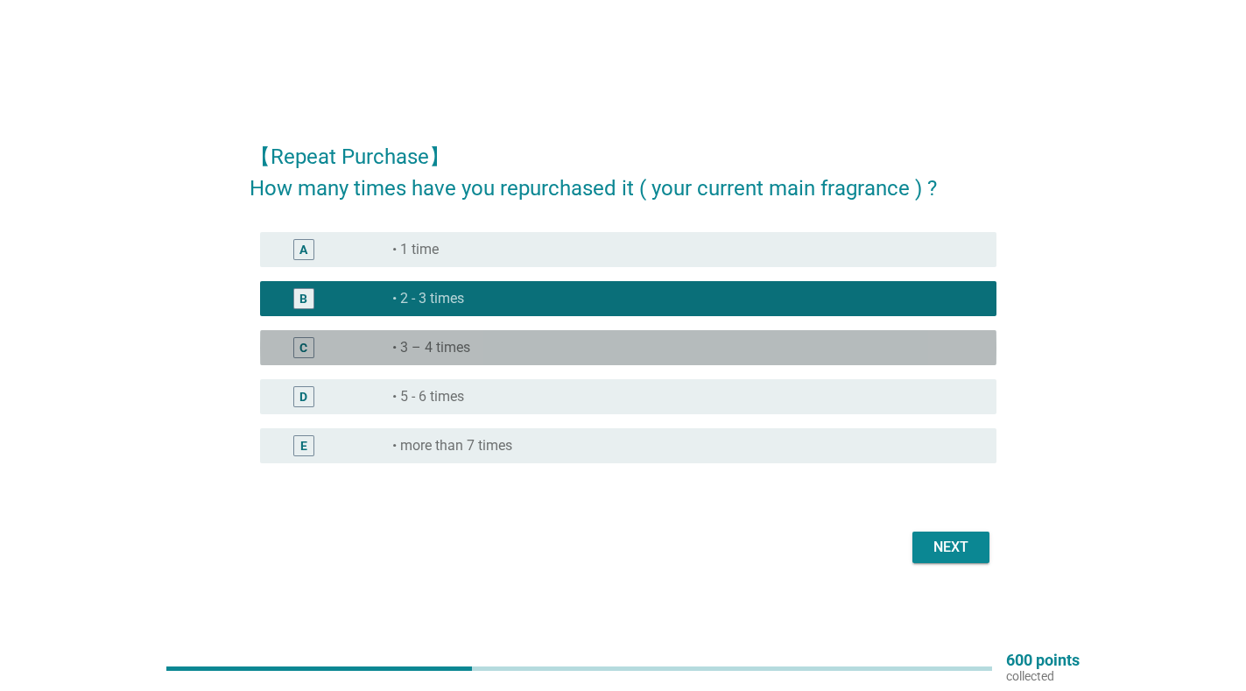
click at [454, 348] on label "• 3 – 4 times" at bounding box center [431, 348] width 78 height 18
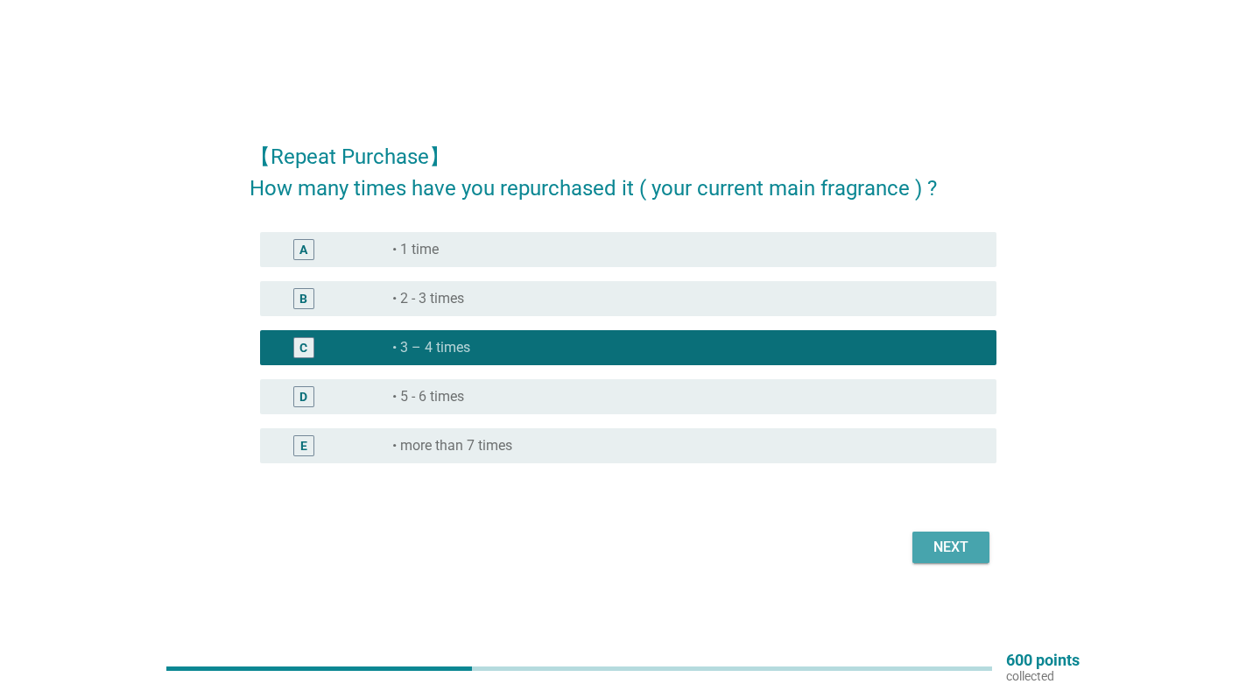
click at [935, 554] on div "Next" at bounding box center [950, 547] width 49 height 21
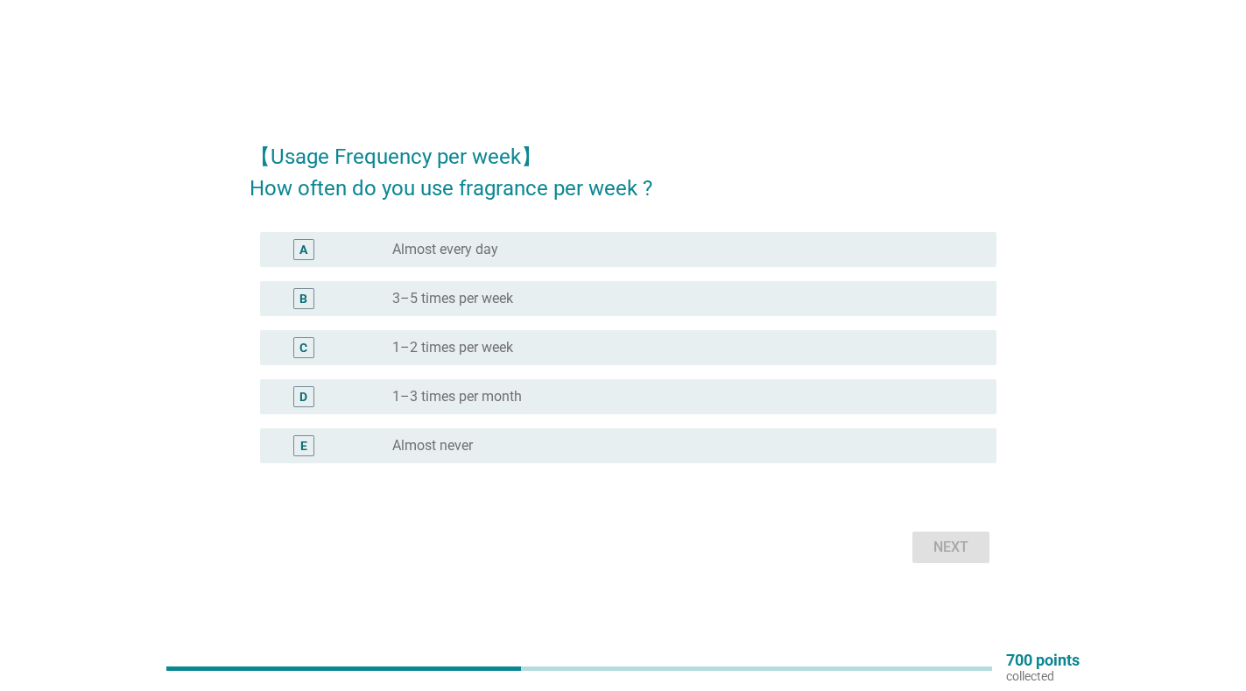
click at [478, 250] on label "Almost every day" at bounding box center [445, 250] width 106 height 18
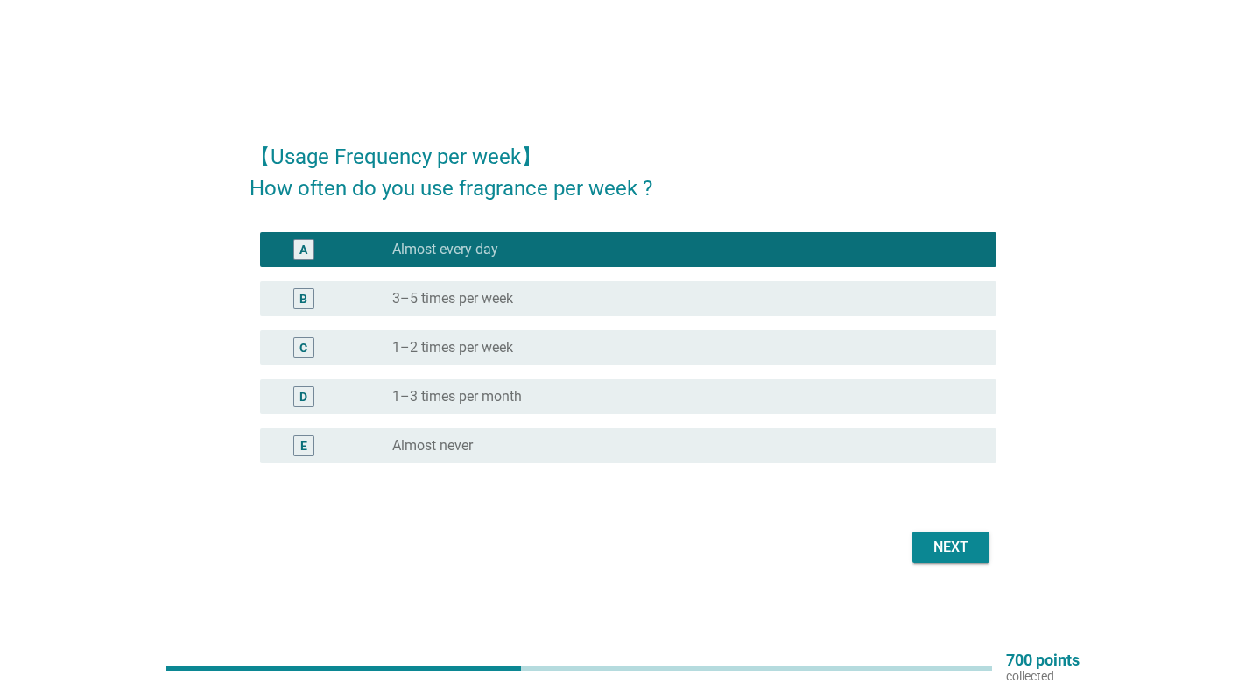
click at [949, 542] on div "Next" at bounding box center [950, 547] width 49 height 21
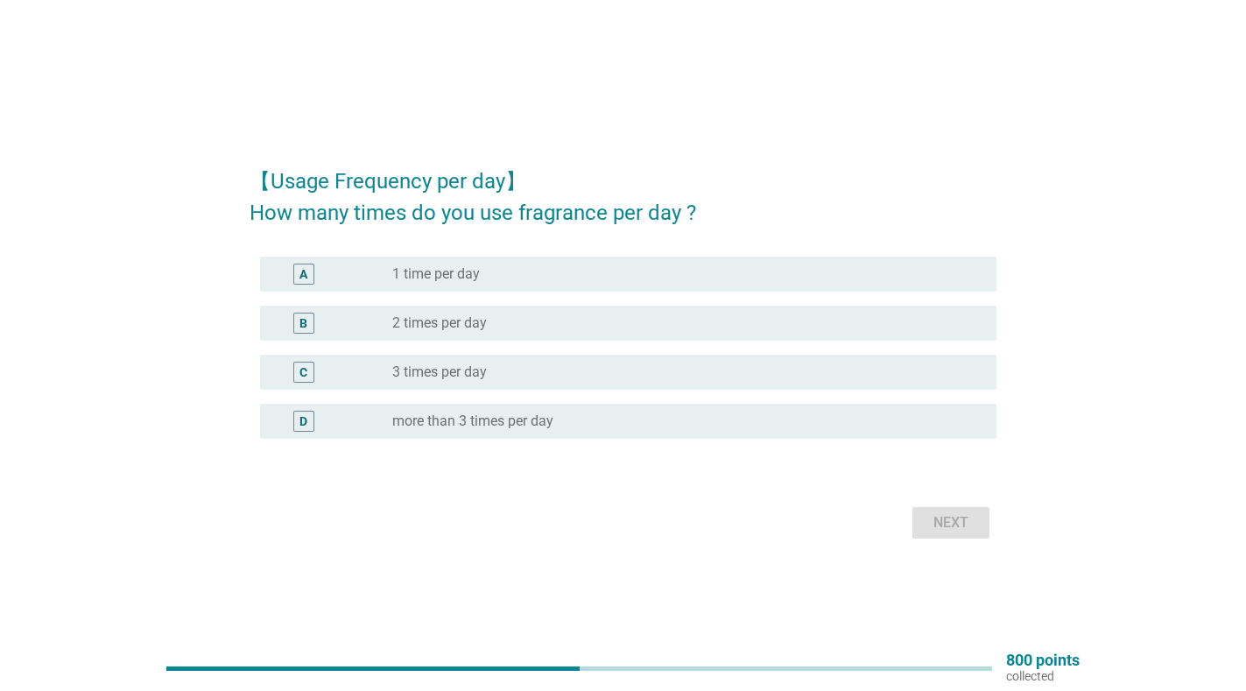
click at [470, 320] on label "2 times per day" at bounding box center [439, 323] width 95 height 18
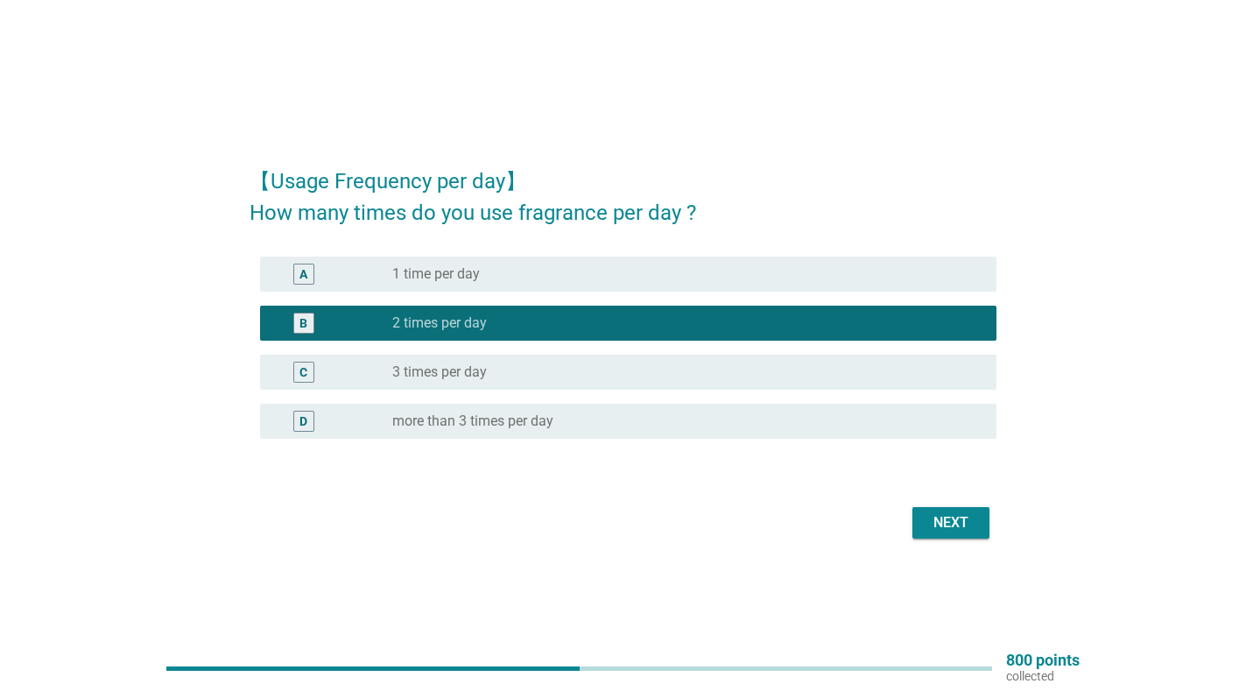
click at [934, 524] on div "Next" at bounding box center [950, 522] width 49 height 21
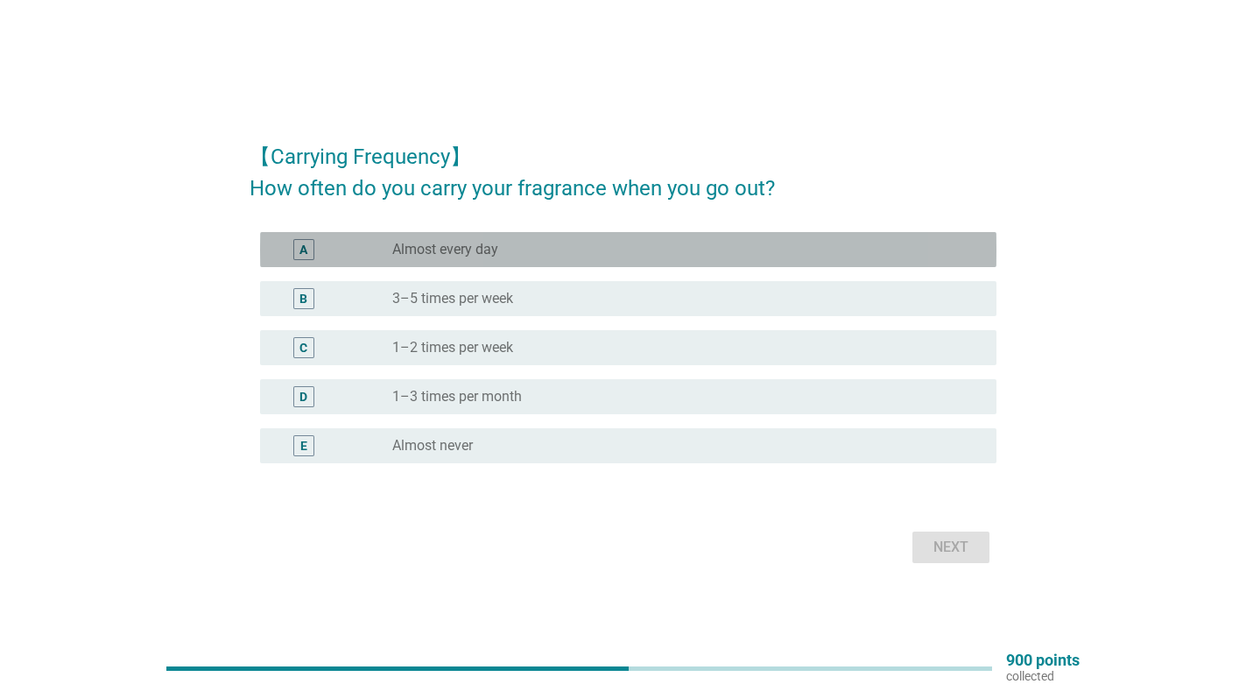
click at [481, 257] on label "Almost every day" at bounding box center [445, 250] width 106 height 18
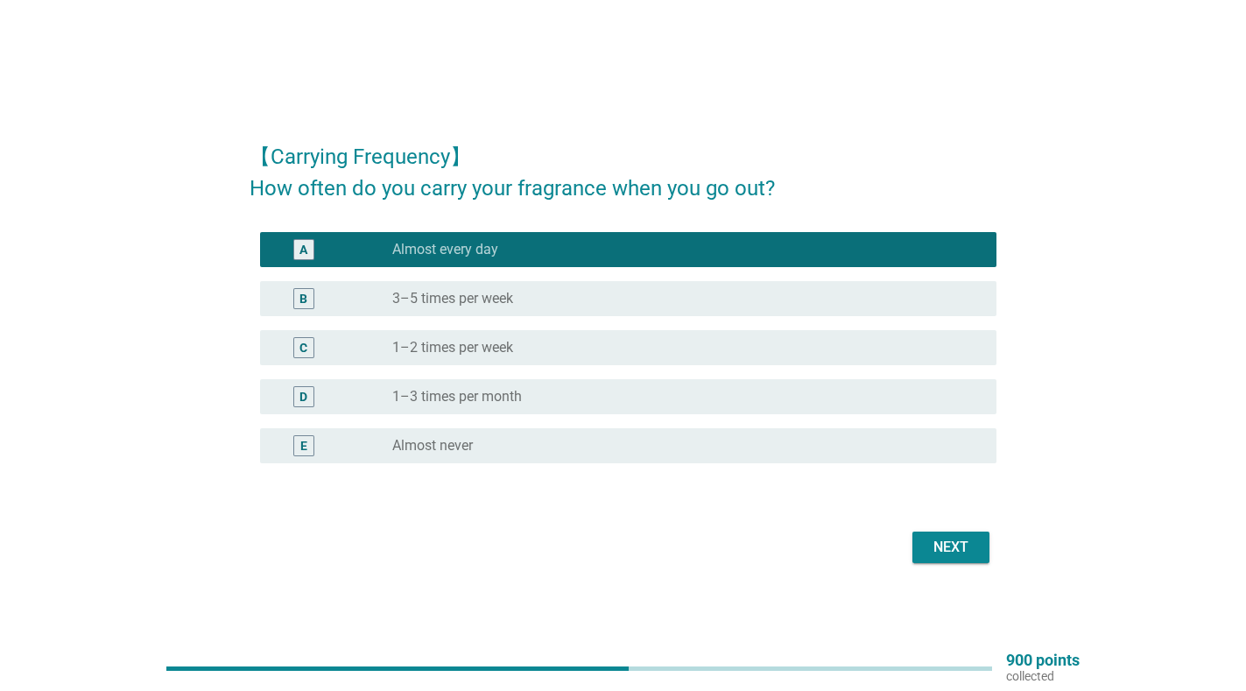
click at [949, 547] on div "Next" at bounding box center [950, 547] width 49 height 21
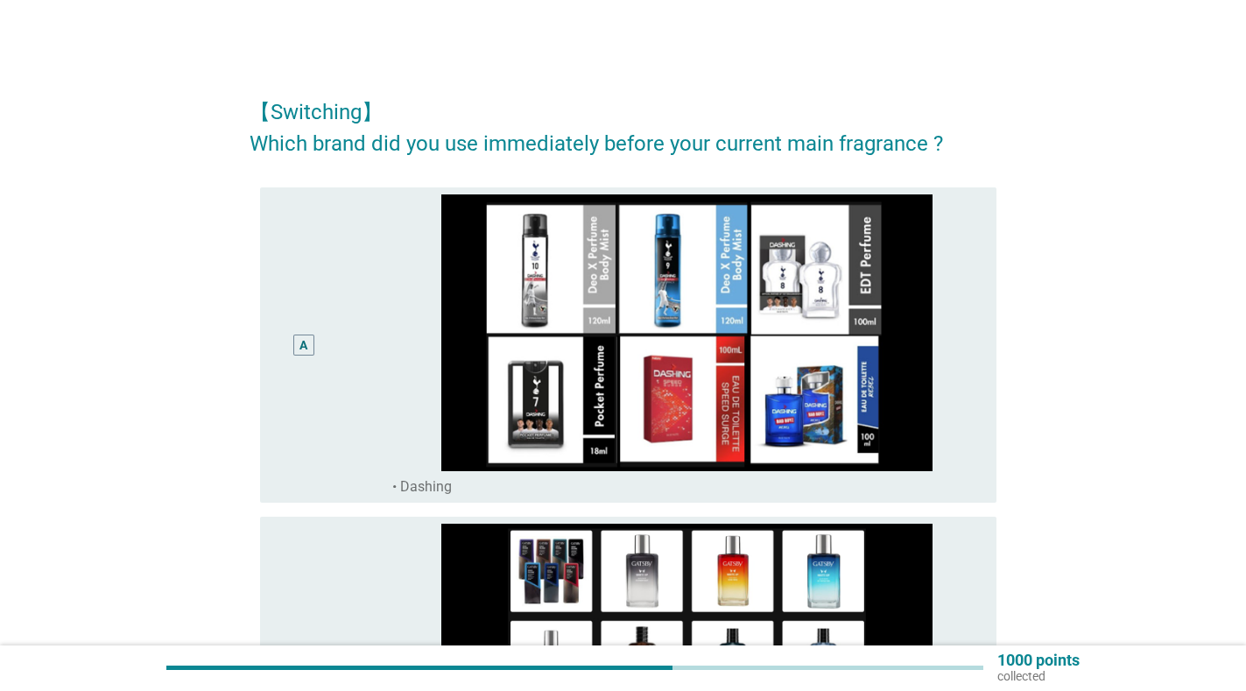
drag, startPoint x: 1260, startPoint y: 491, endPoint x: 1110, endPoint y: 143, distance: 379.3
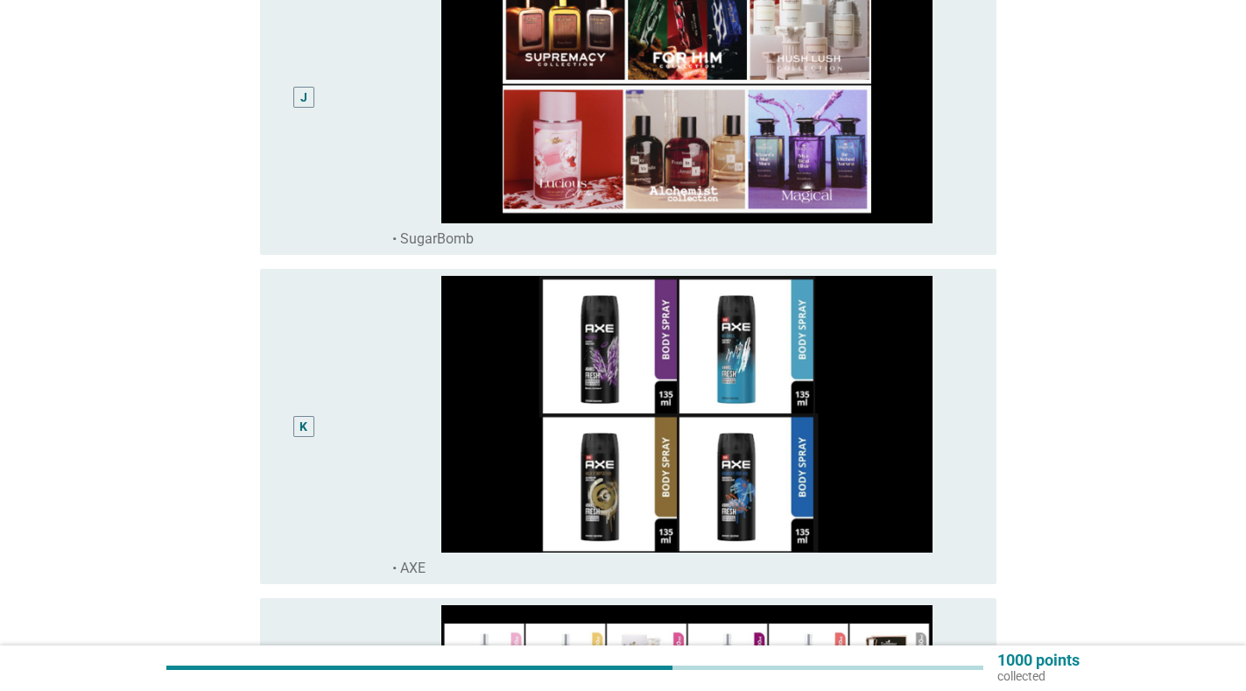
scroll to position [3273, 0]
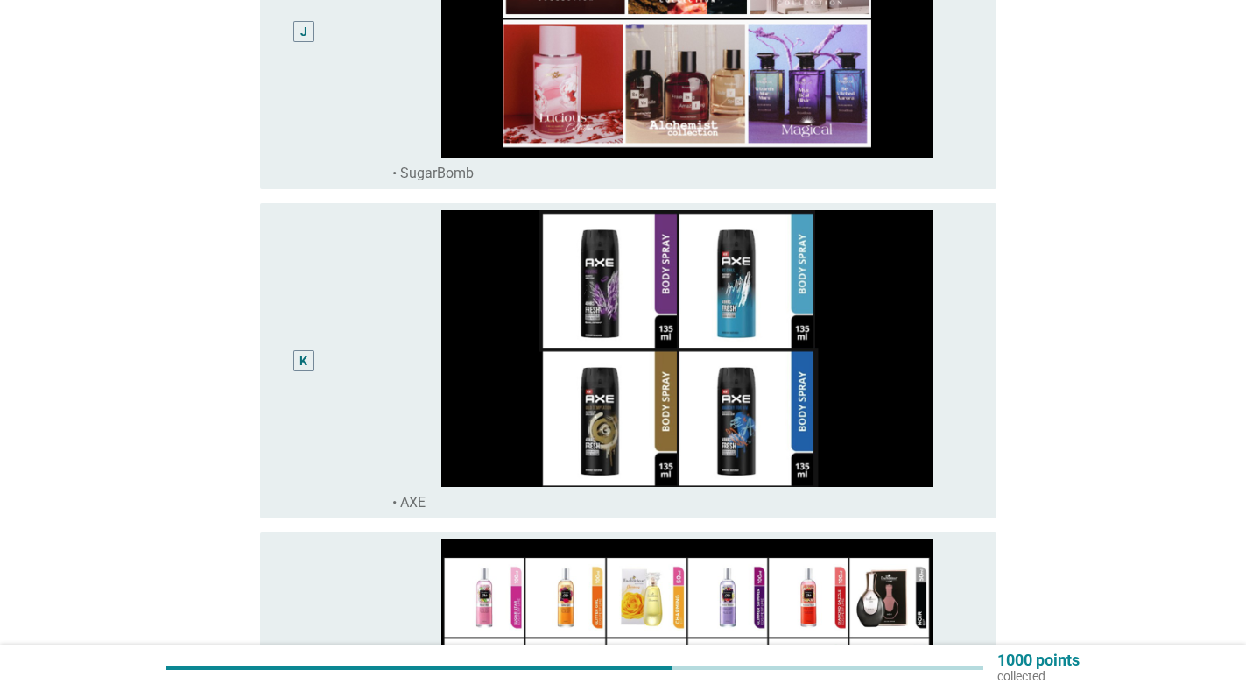
click at [364, 414] on div "K" at bounding box center [333, 360] width 118 height 301
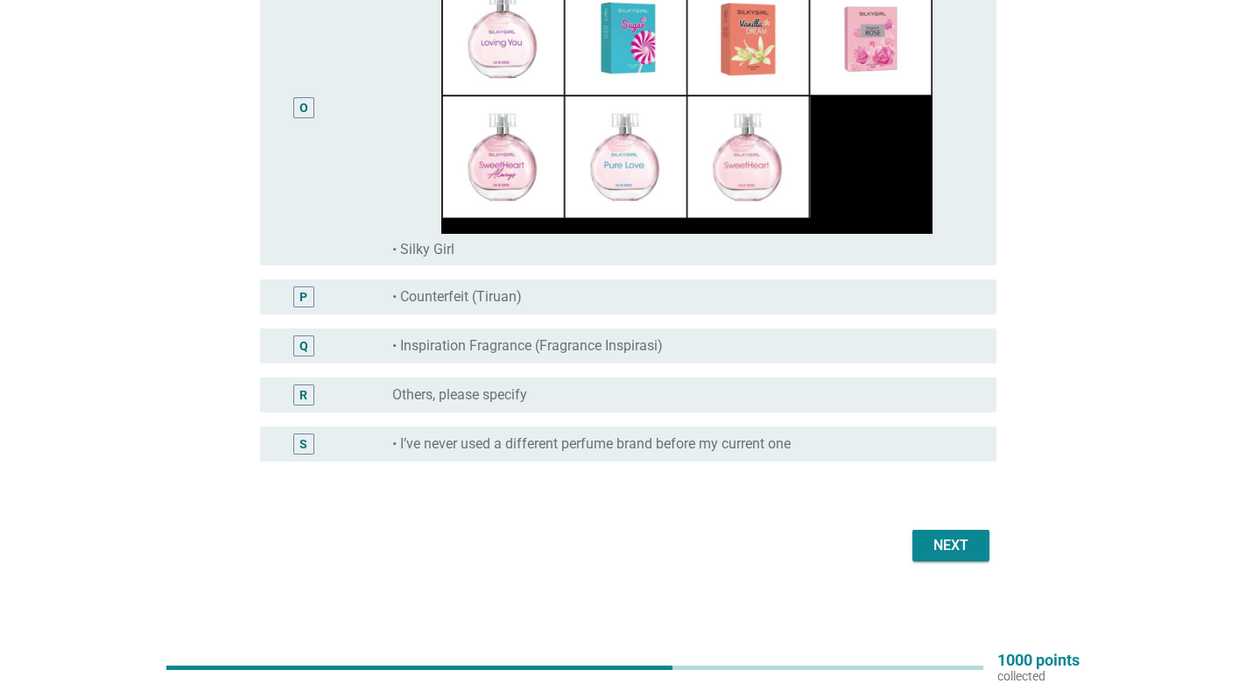
scroll to position [4825, 0]
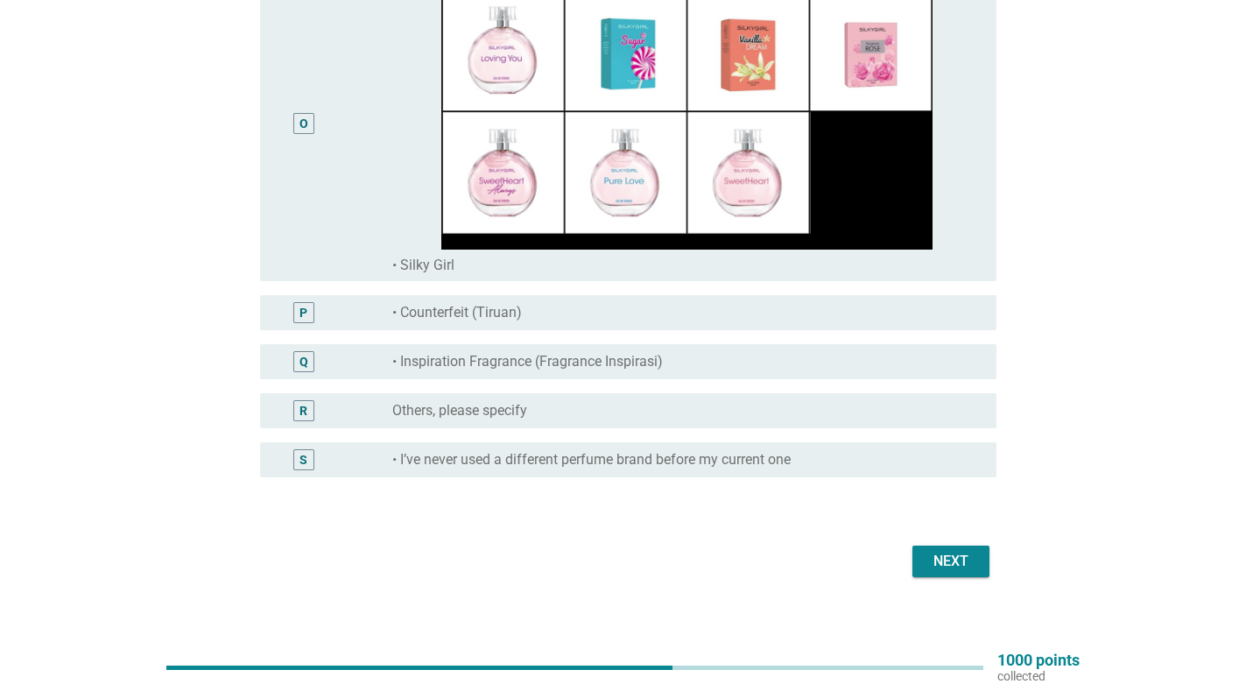
click at [939, 562] on div "Next" at bounding box center [950, 561] width 49 height 21
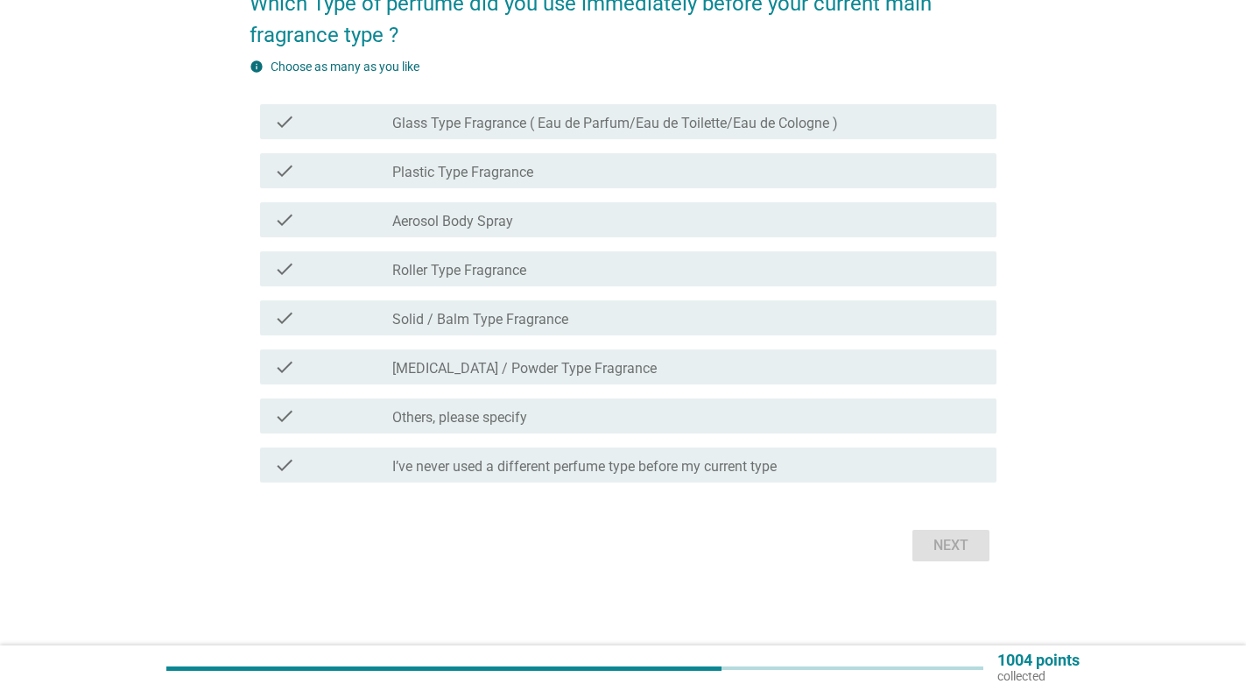
scroll to position [0, 0]
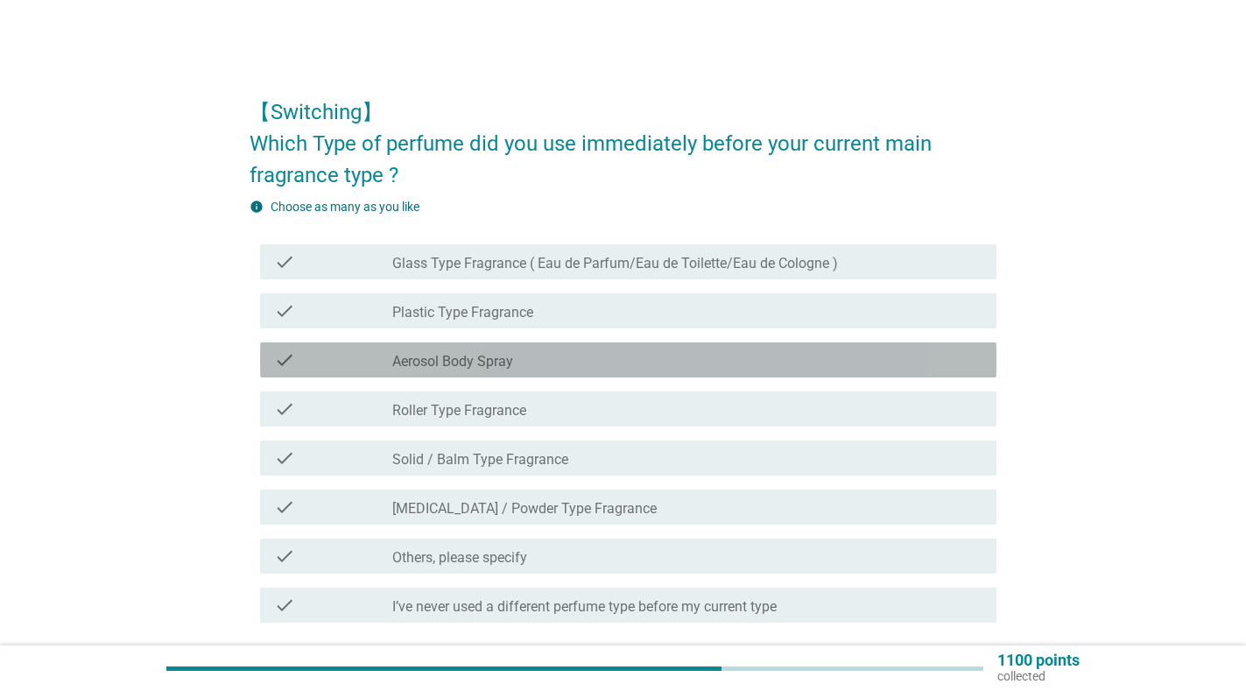
click at [448, 362] on label "Aerosol Body Spray" at bounding box center [452, 362] width 121 height 18
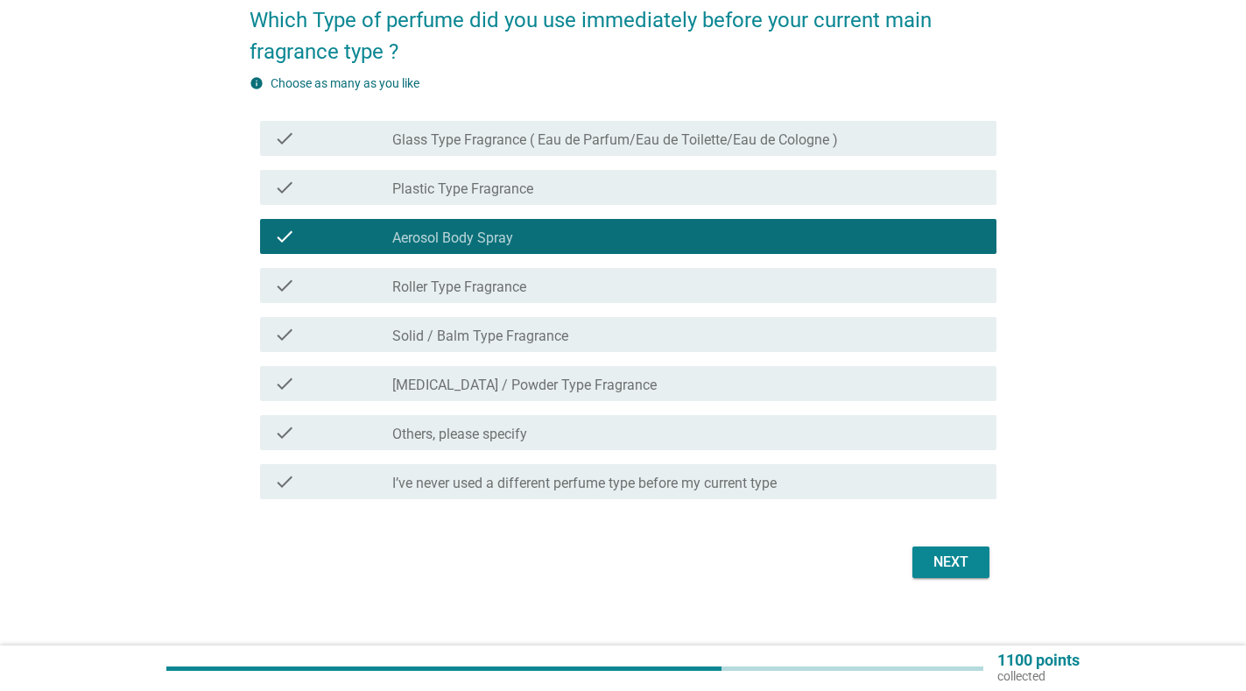
scroll to position [125, 0]
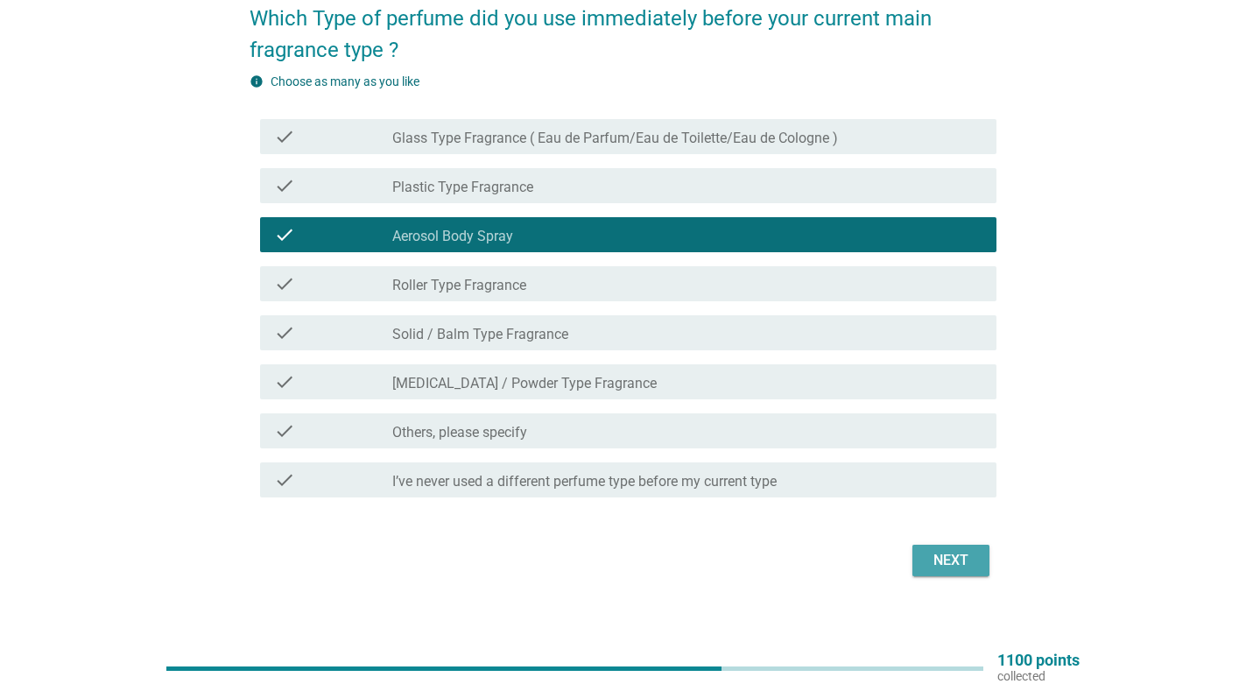
click at [957, 565] on div "Next" at bounding box center [950, 560] width 49 height 21
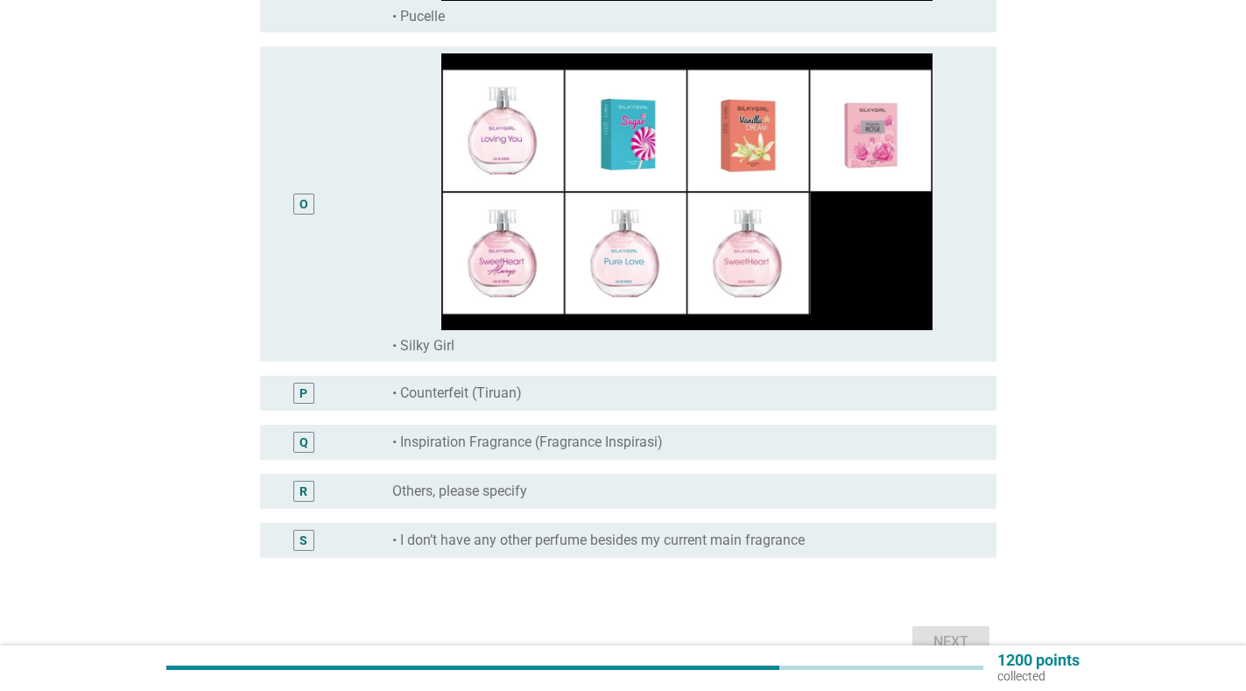
scroll to position [4746, 0]
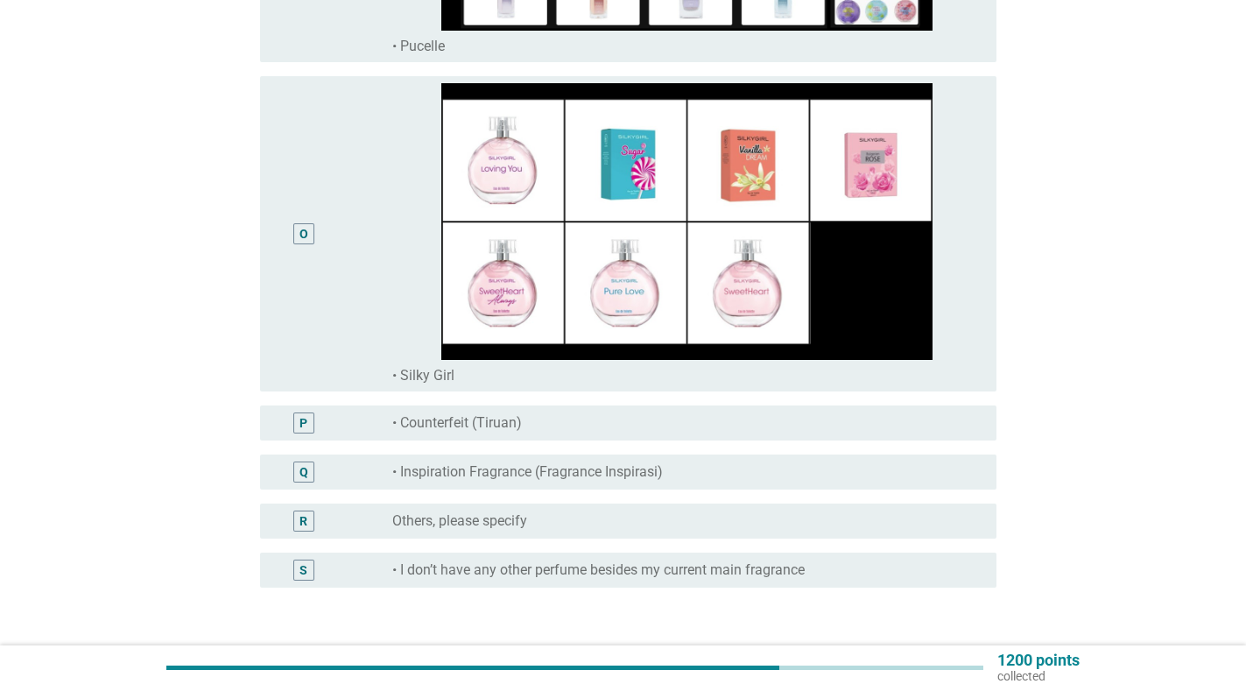
click at [358, 568] on div "S" at bounding box center [333, 569] width 118 height 21
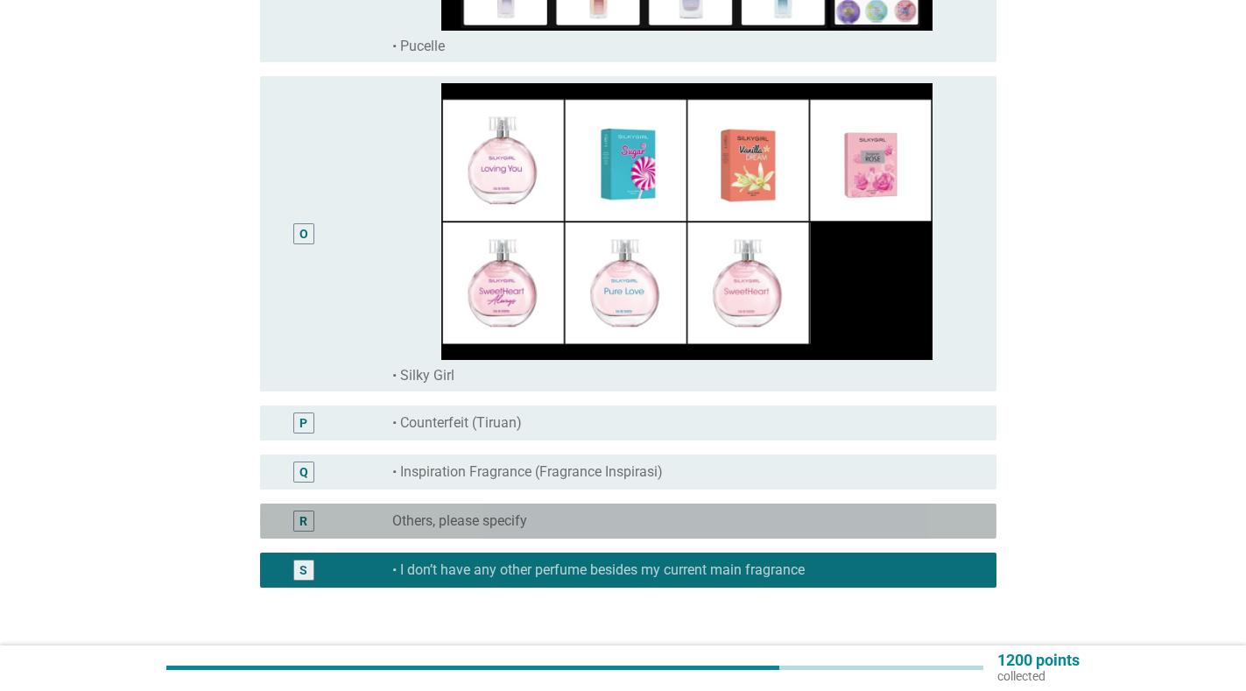
click at [455, 516] on label "Others, please specify" at bounding box center [459, 521] width 135 height 18
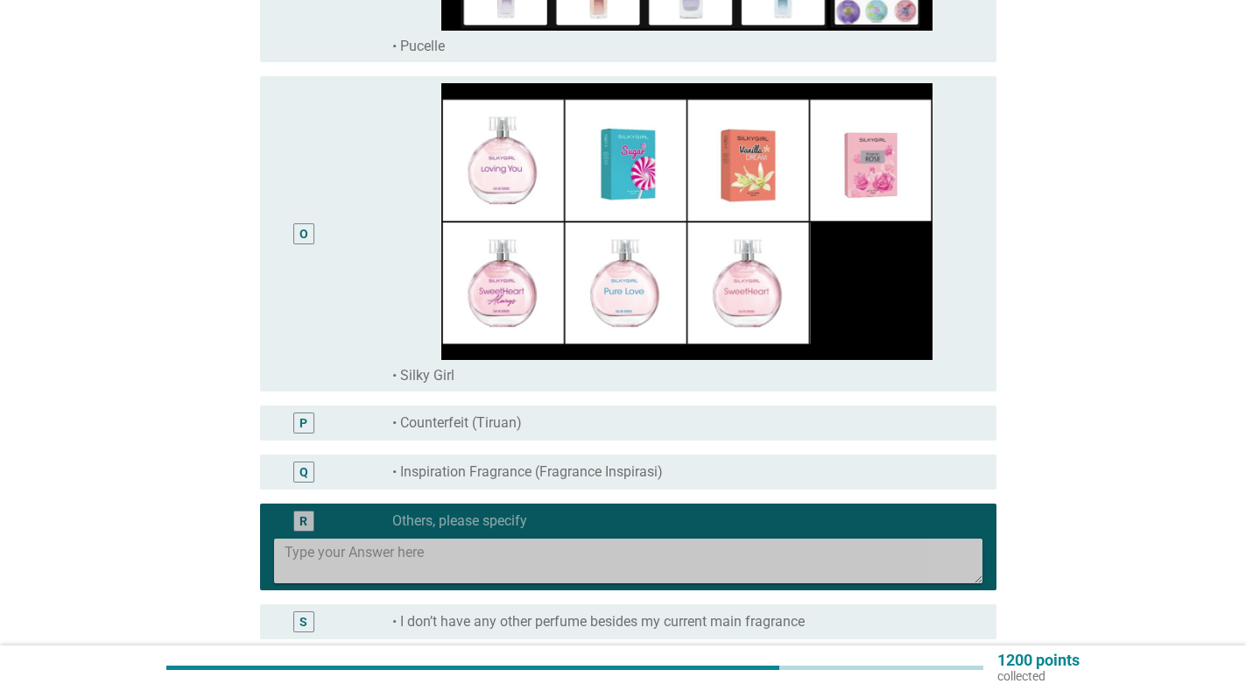
click at [433, 553] on textarea at bounding box center [634, 560] width 698 height 45
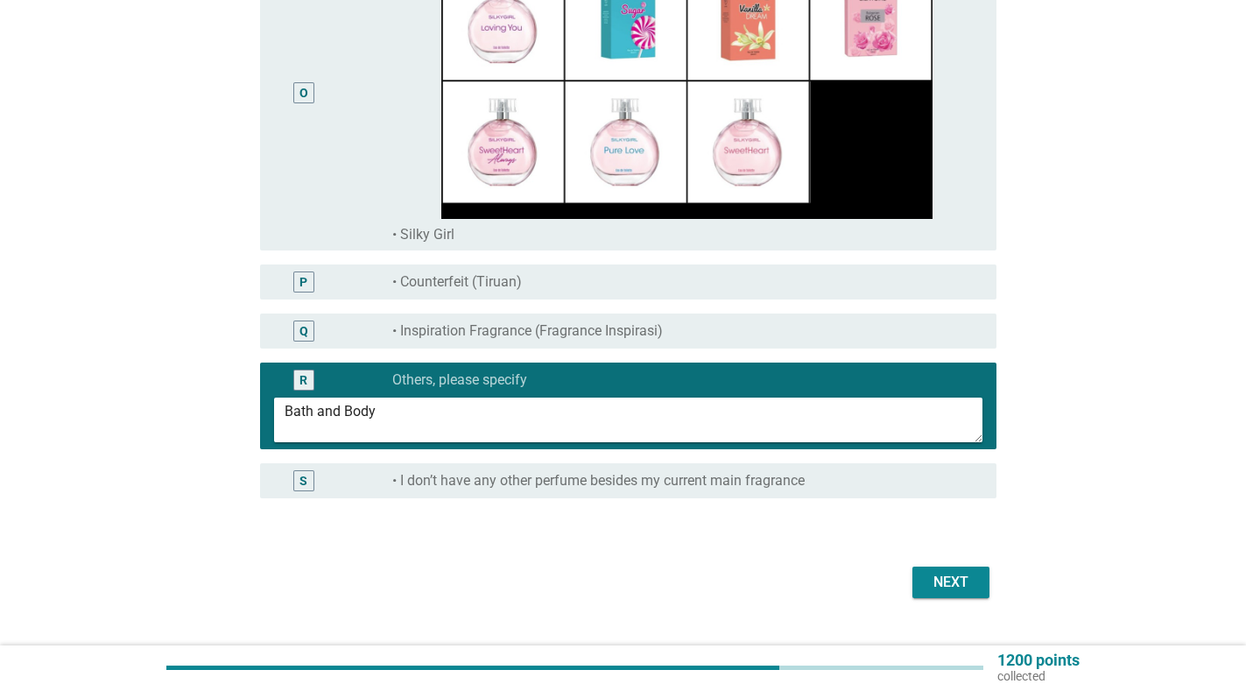
scroll to position [4924, 0]
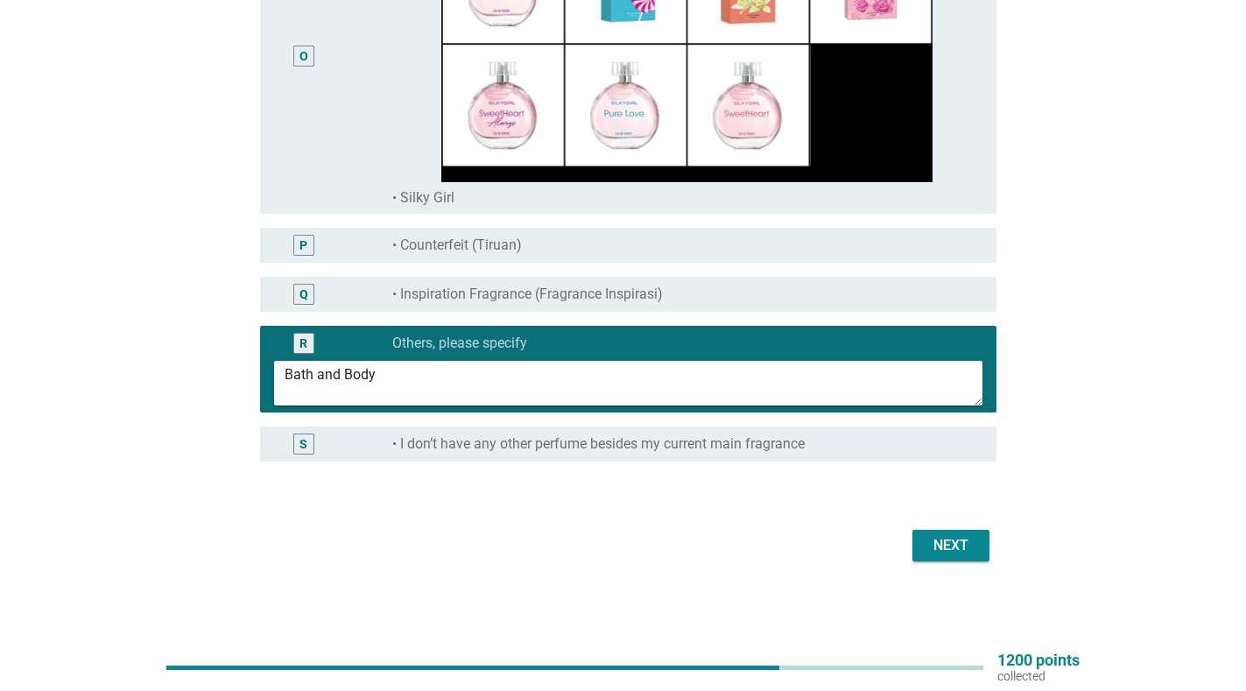
type textarea "Bath and Body"
click at [980, 543] on button "Next" at bounding box center [950, 546] width 77 height 32
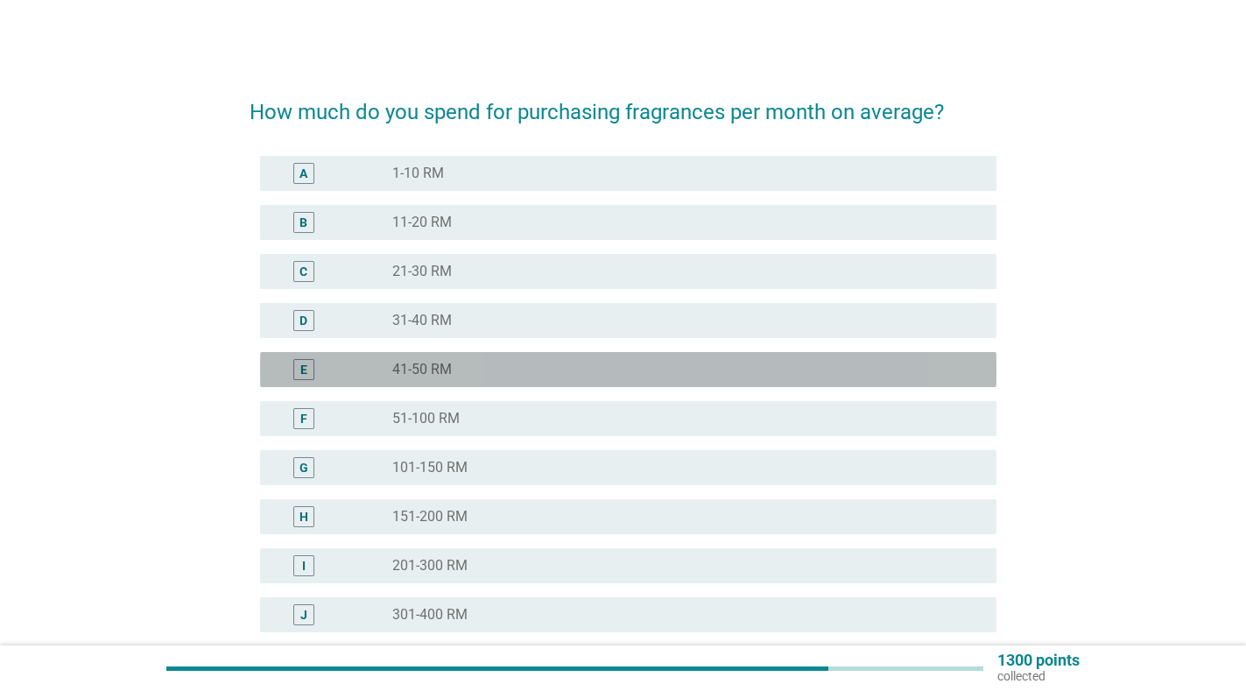
click at [336, 368] on div "E" at bounding box center [333, 369] width 118 height 21
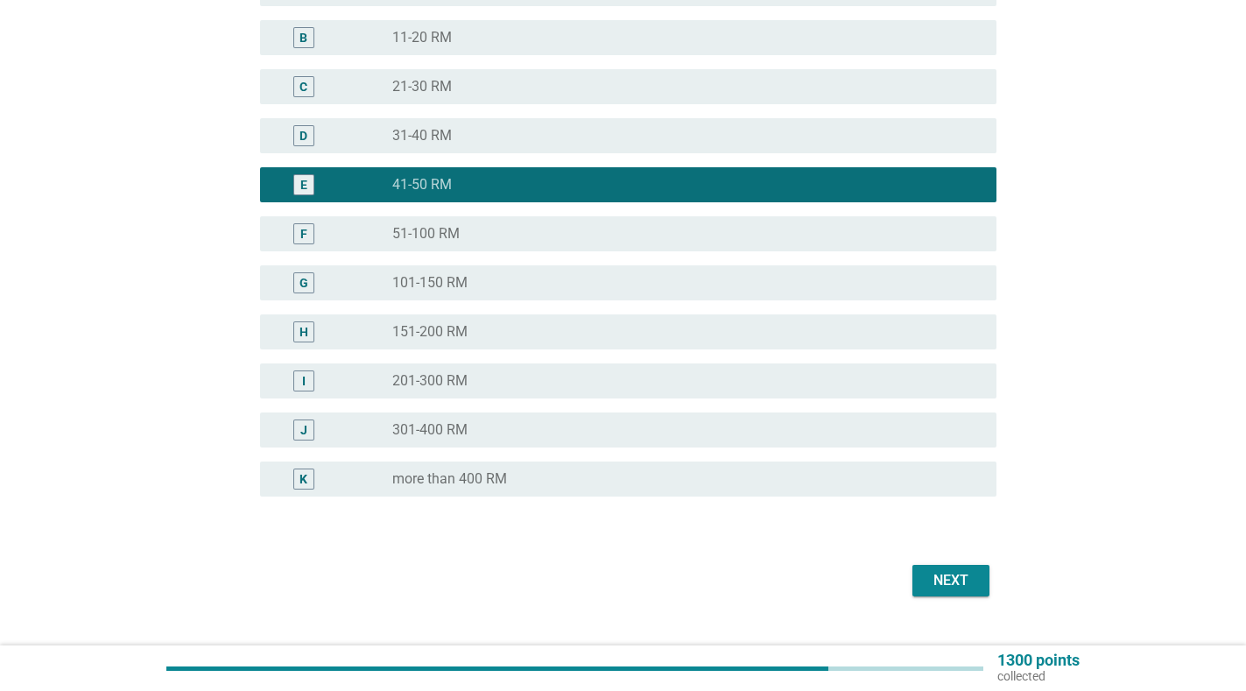
scroll to position [220, 0]
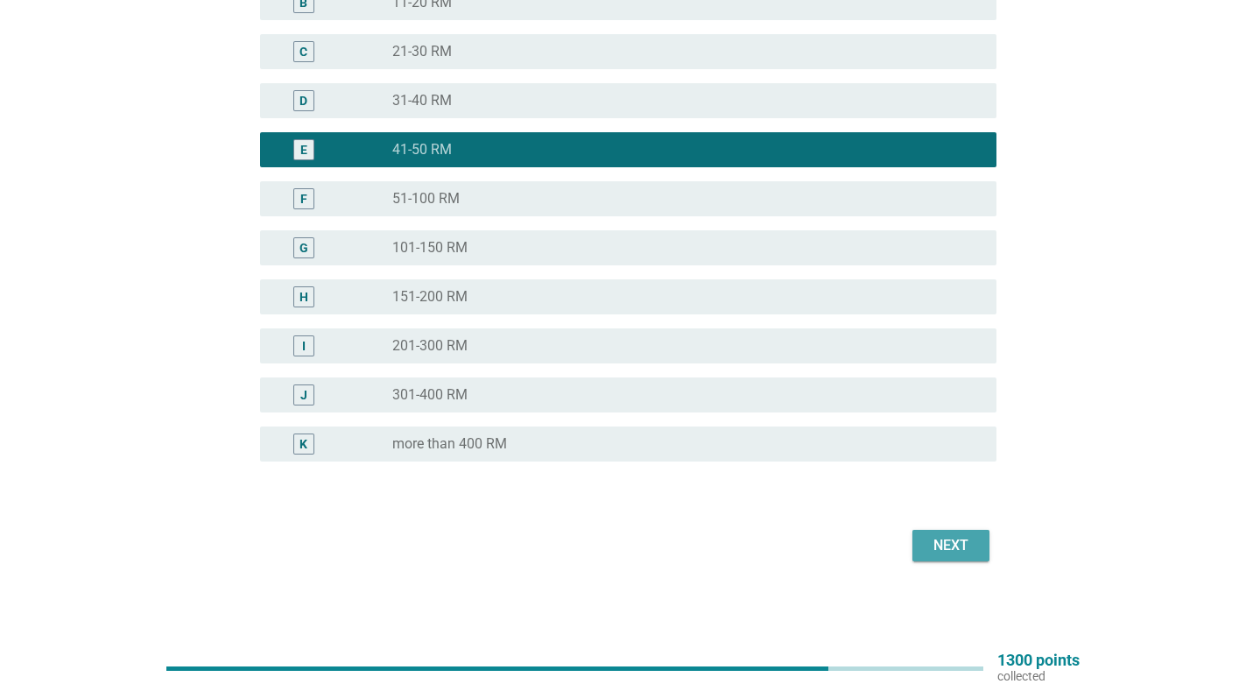
click at [965, 552] on div "Next" at bounding box center [950, 545] width 49 height 21
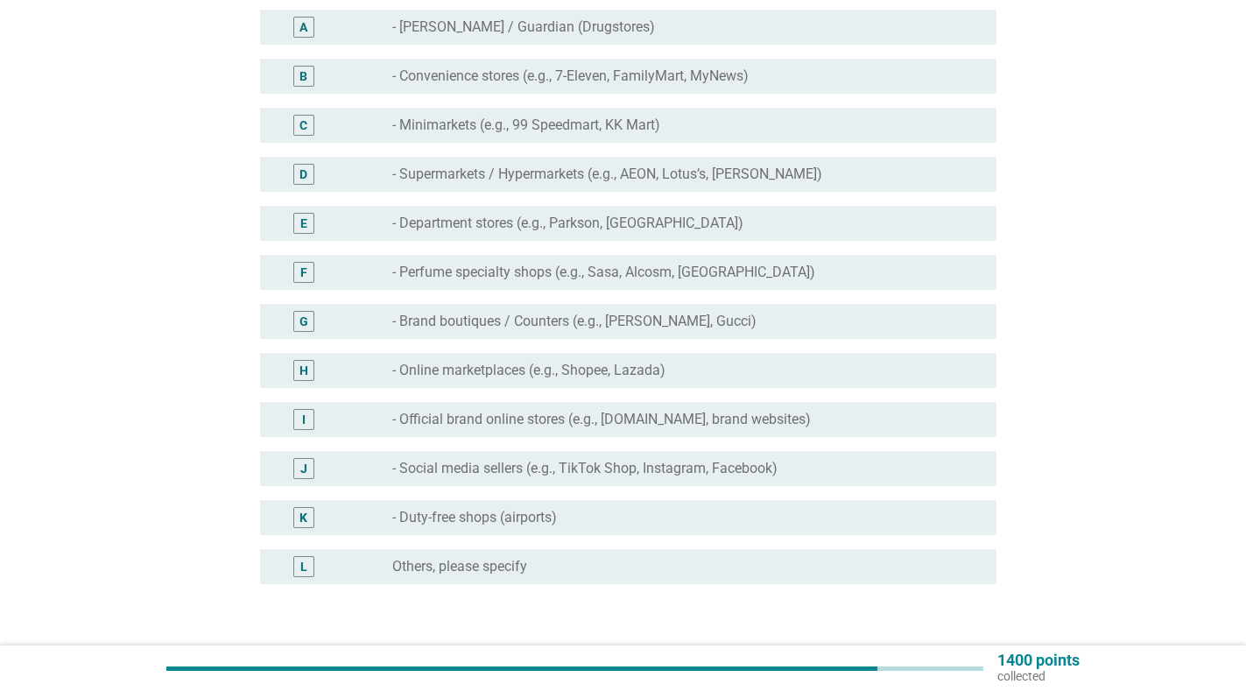
scroll to position [147, 0]
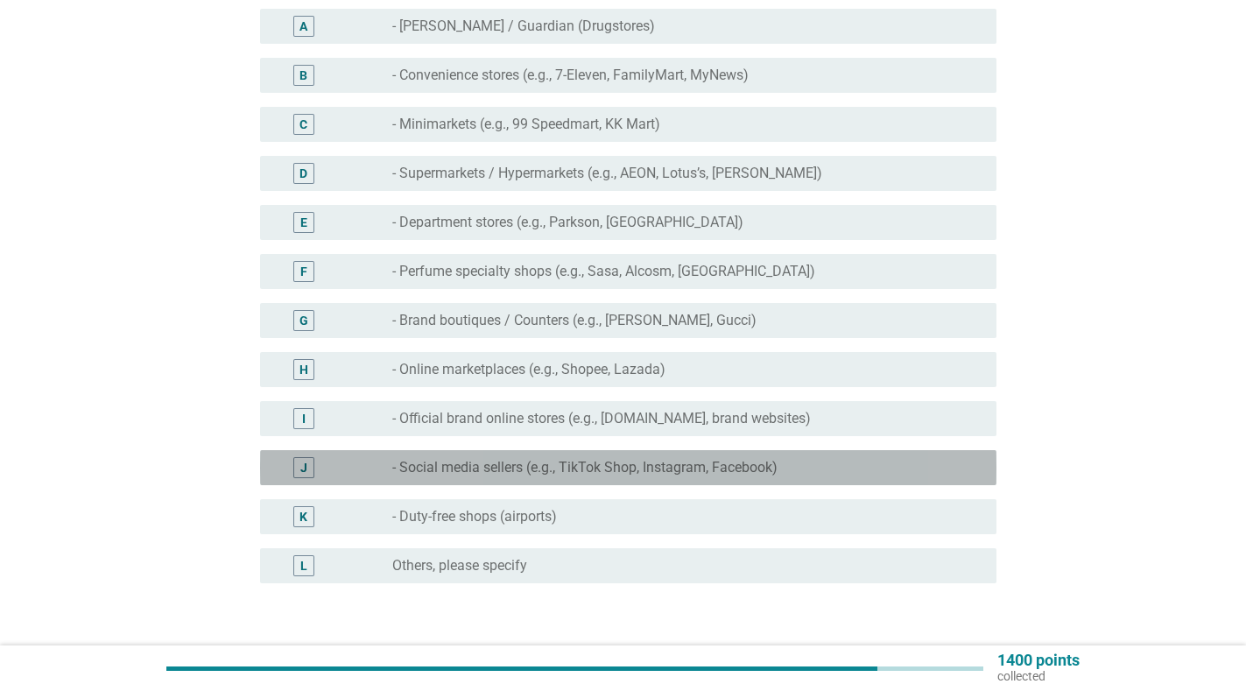
click at [595, 468] on label "- Social media sellers (e.g., TikTok Shop, Instagram, Facebook)" at bounding box center [584, 468] width 385 height 18
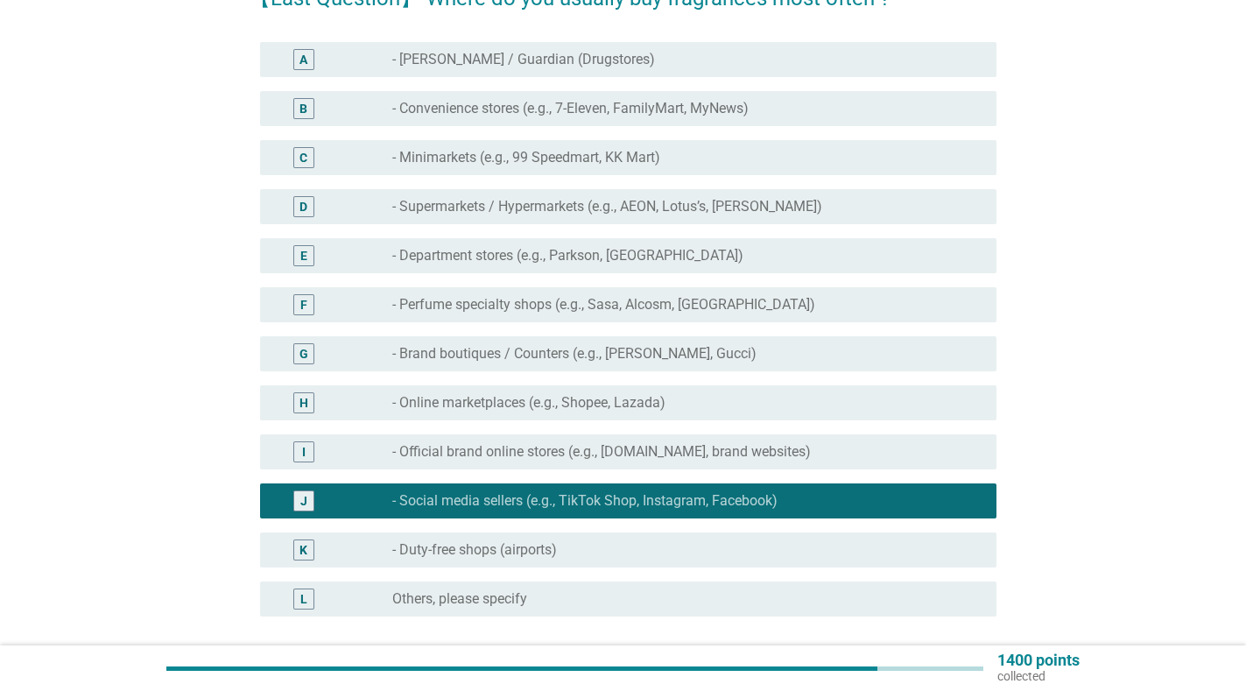
scroll to position [111, 0]
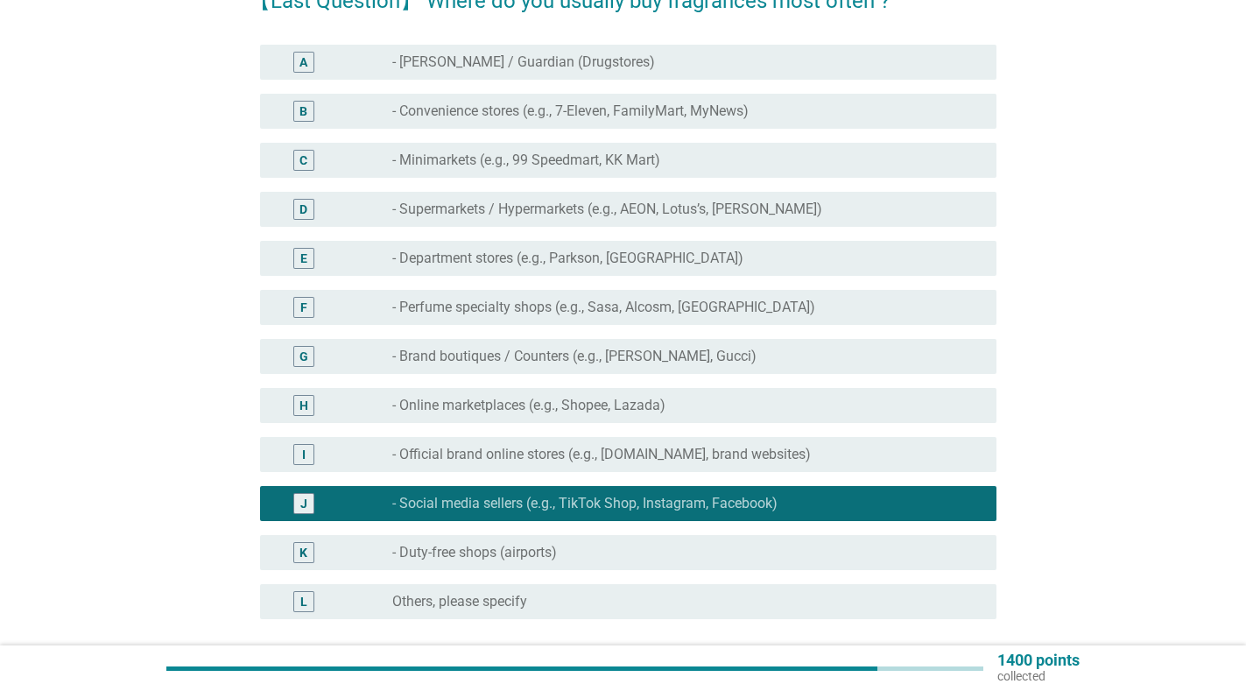
click at [447, 402] on label "- Online marketplaces (e.g., Shopee, Lazada)" at bounding box center [528, 406] width 273 height 18
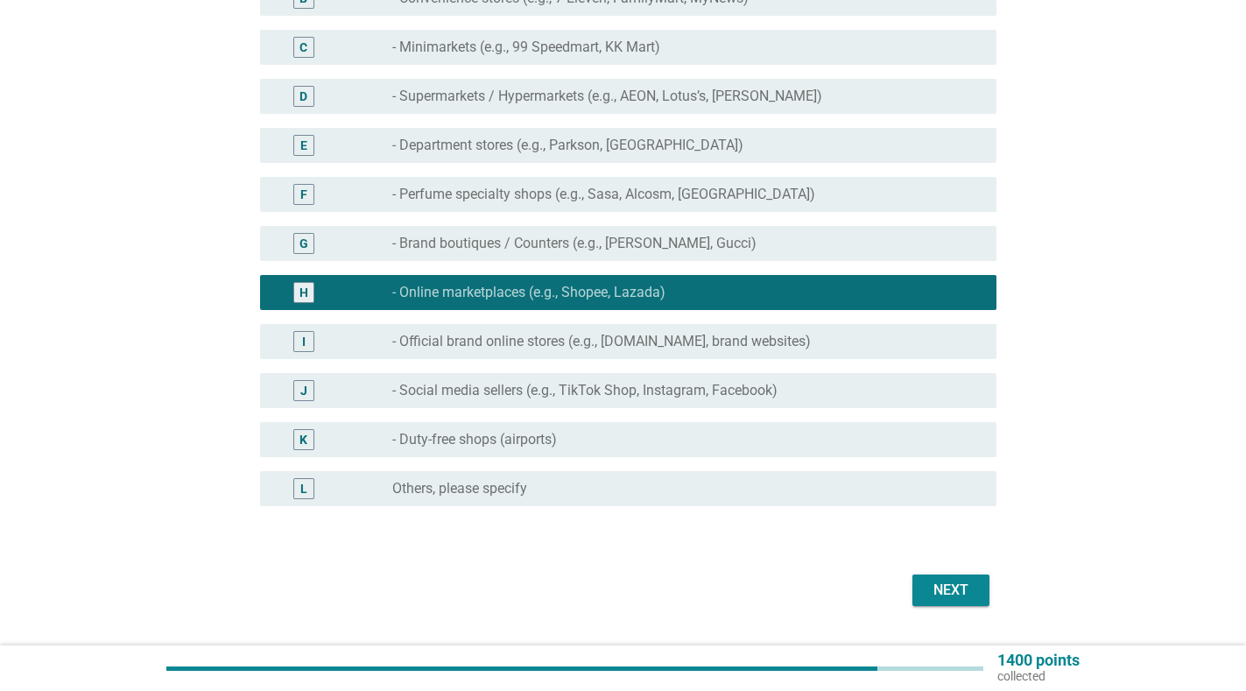
scroll to position [228, 0]
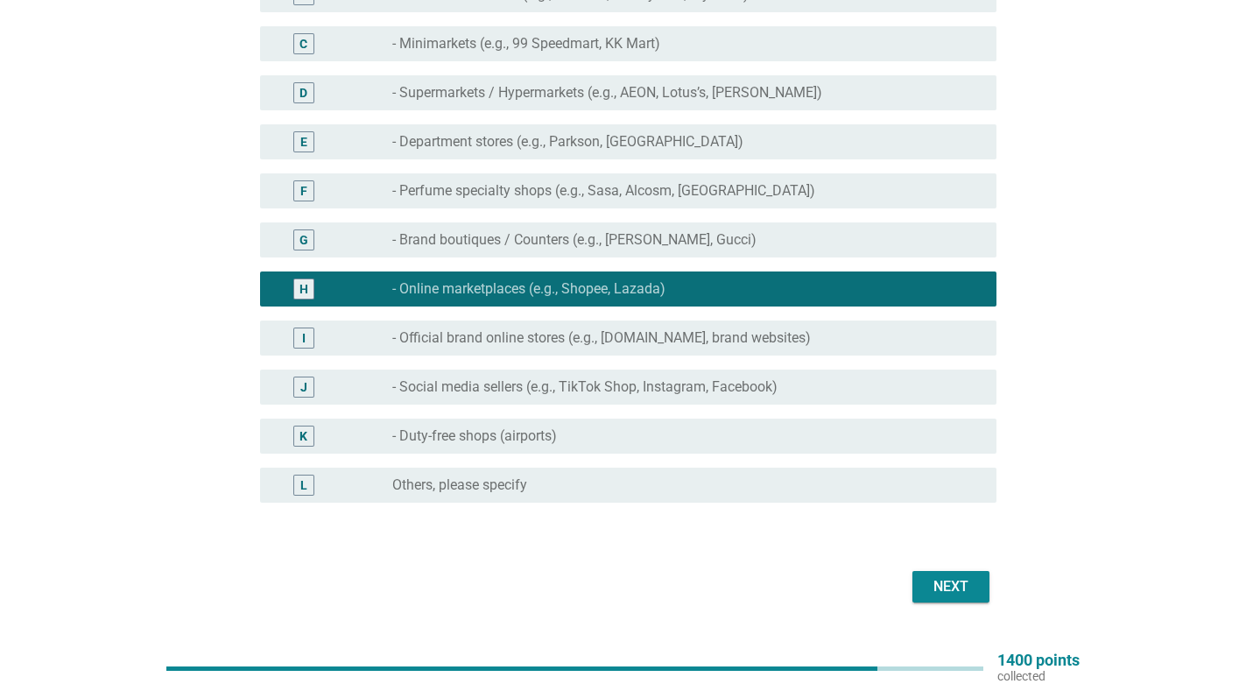
click at [957, 588] on div "Next" at bounding box center [950, 586] width 49 height 21
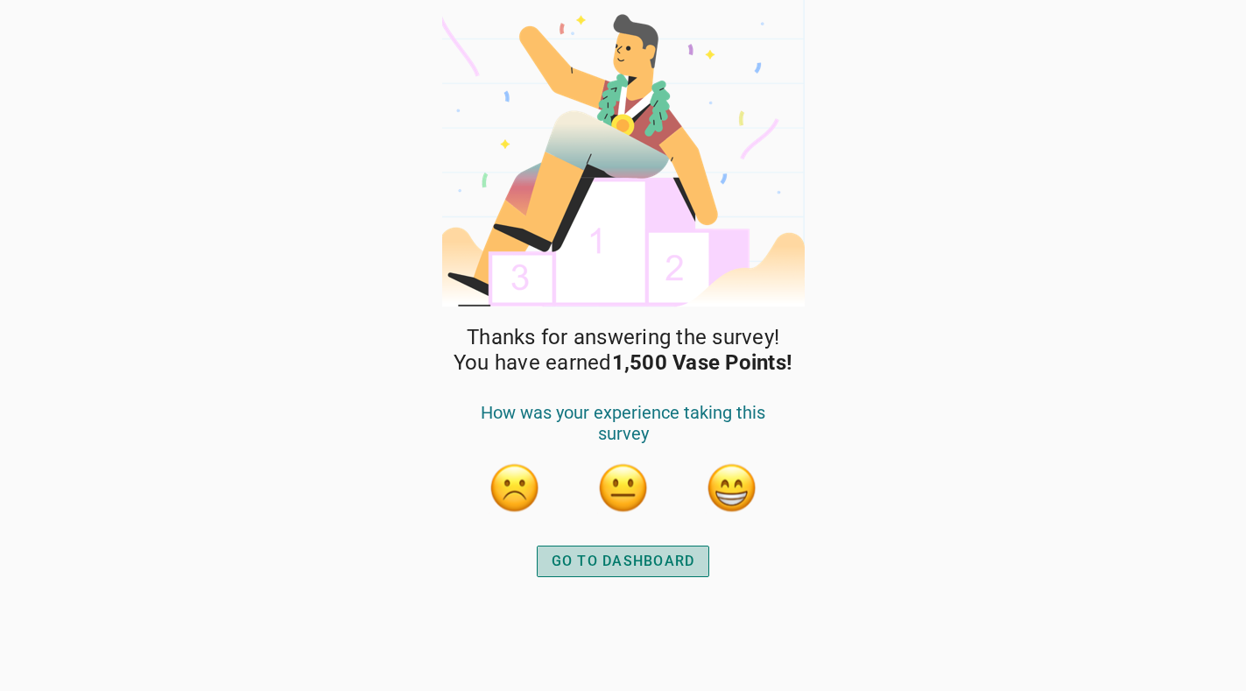
click at [611, 563] on div "GO TO DASHBOARD" at bounding box center [624, 561] width 144 height 21
